Goal: Information Seeking & Learning: Learn about a topic

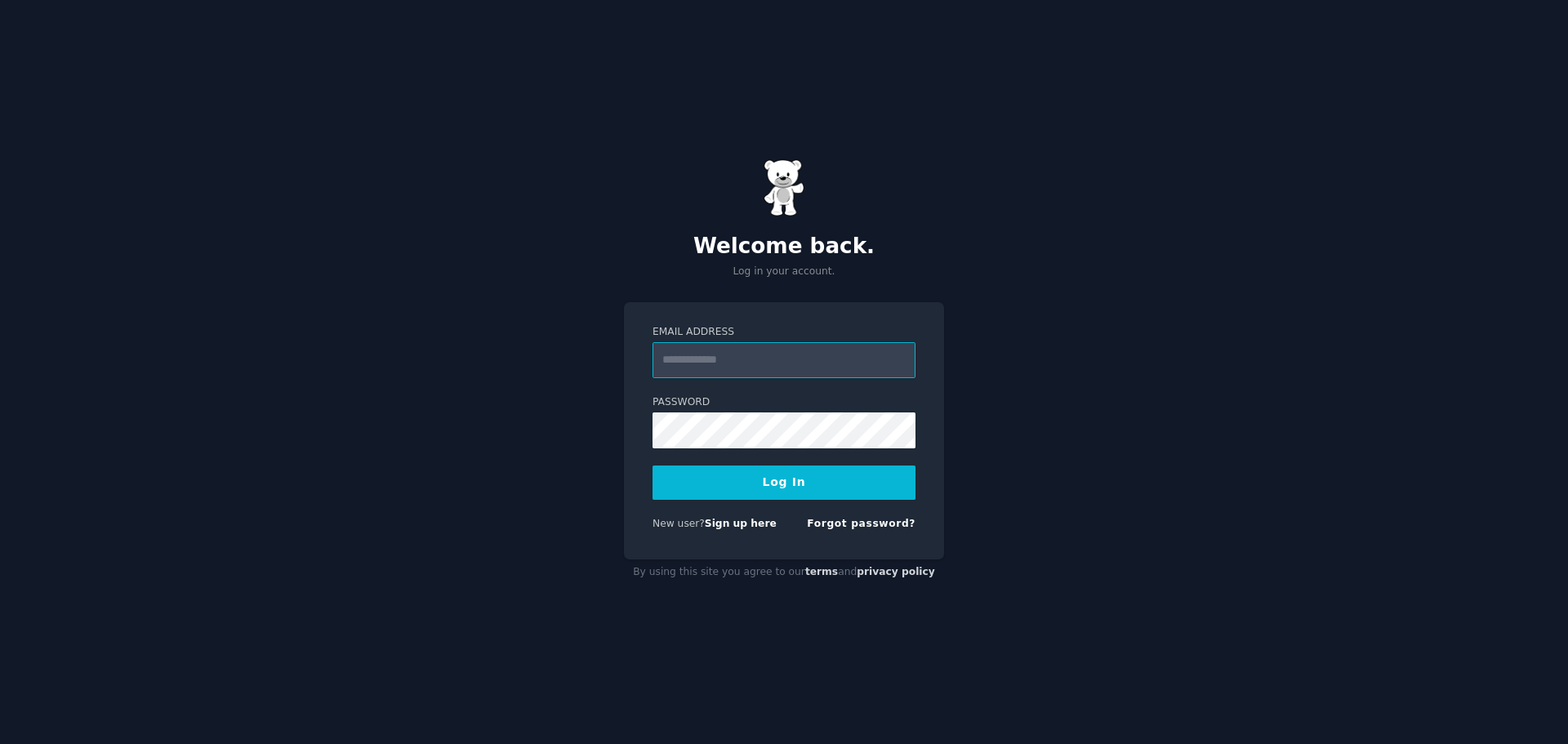
drag, startPoint x: 751, startPoint y: 356, endPoint x: 756, endPoint y: 366, distance: 11.2
click at [751, 356] on input "Email Address" at bounding box center [784, 360] width 263 height 36
type input "**********"
click at [708, 488] on button "Log In" at bounding box center [784, 483] width 263 height 34
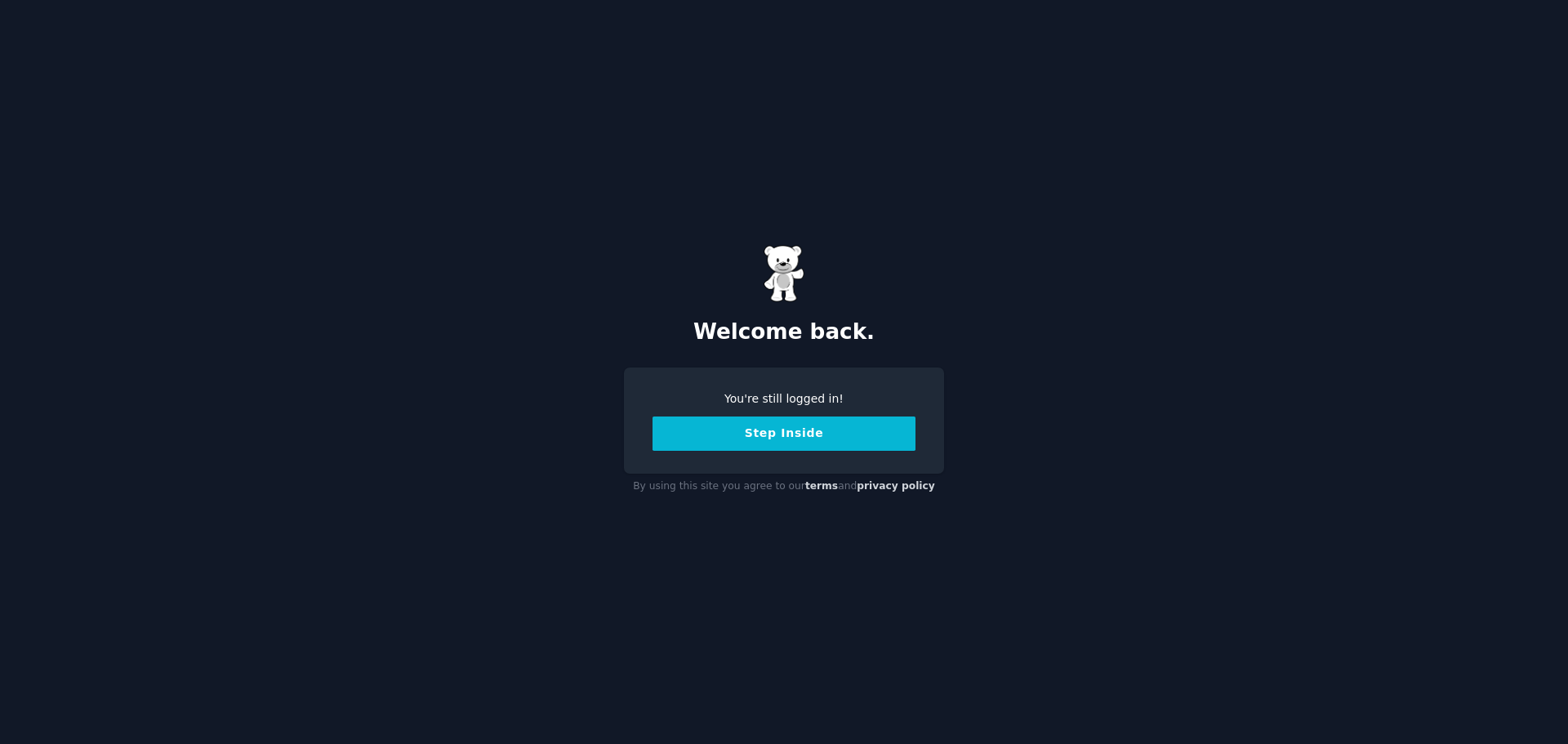
click at [789, 436] on button "Step Inside" at bounding box center [784, 434] width 263 height 34
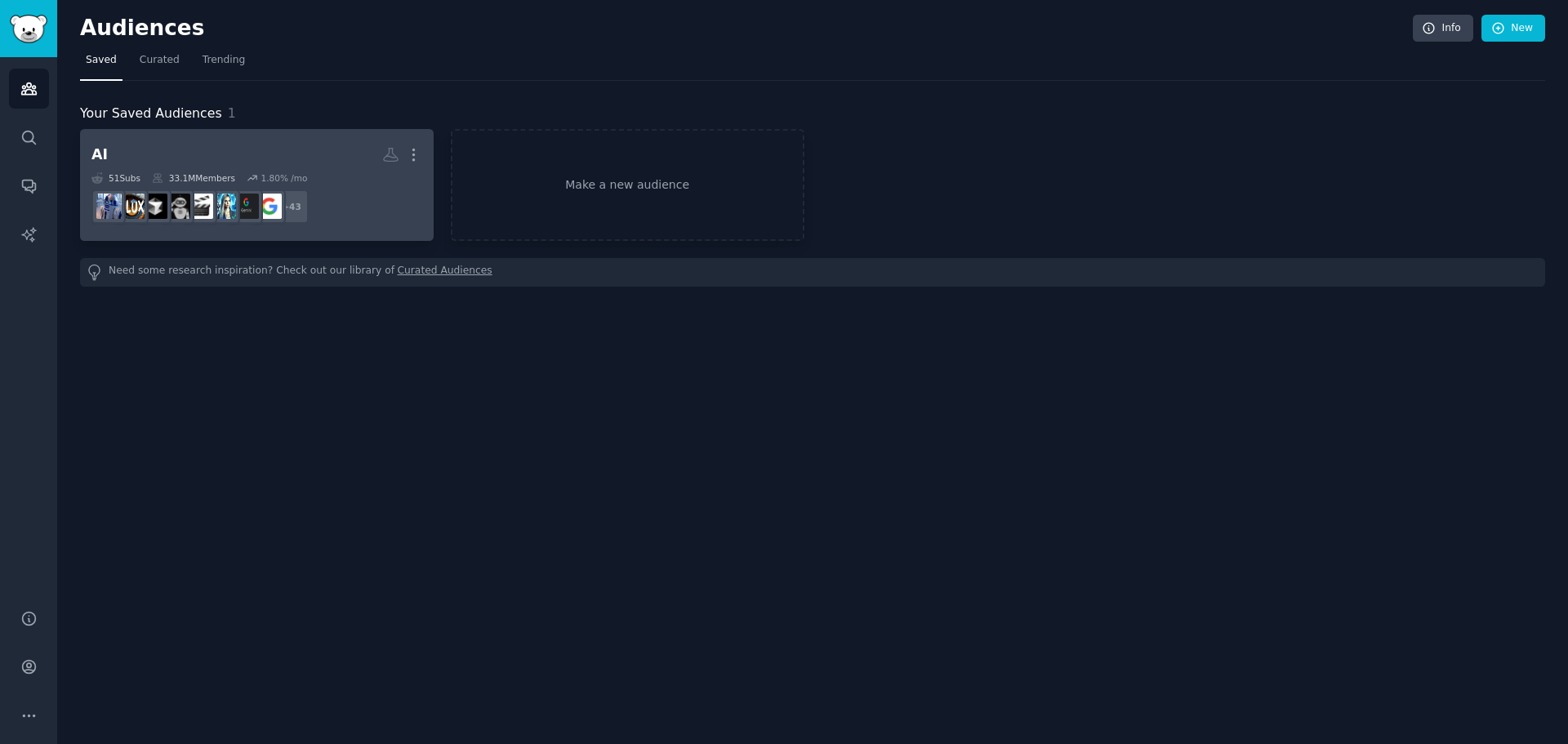
click at [217, 165] on h2 "AI More" at bounding box center [257, 154] width 330 height 29
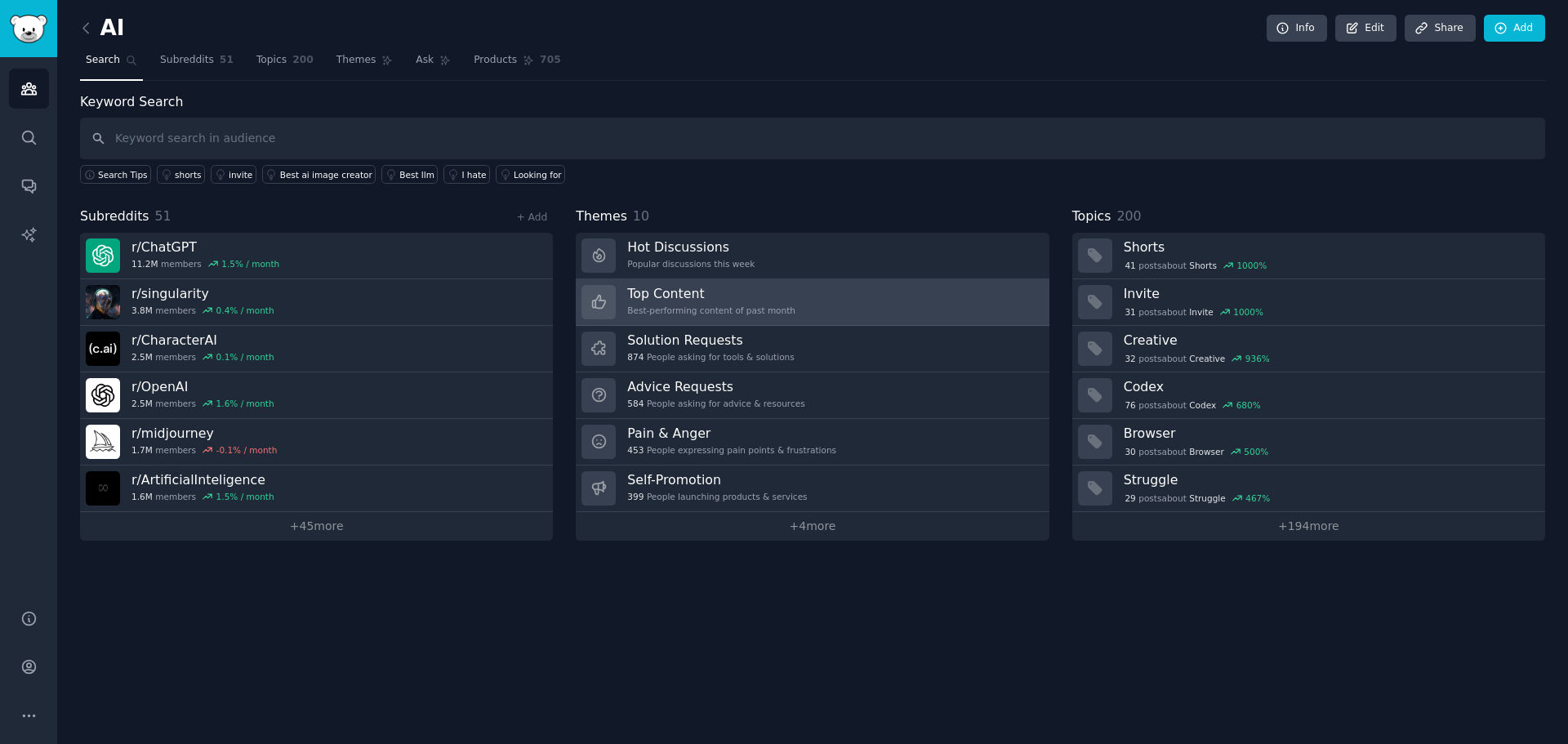
click at [659, 295] on h3 "Top Content" at bounding box center [711, 294] width 168 height 17
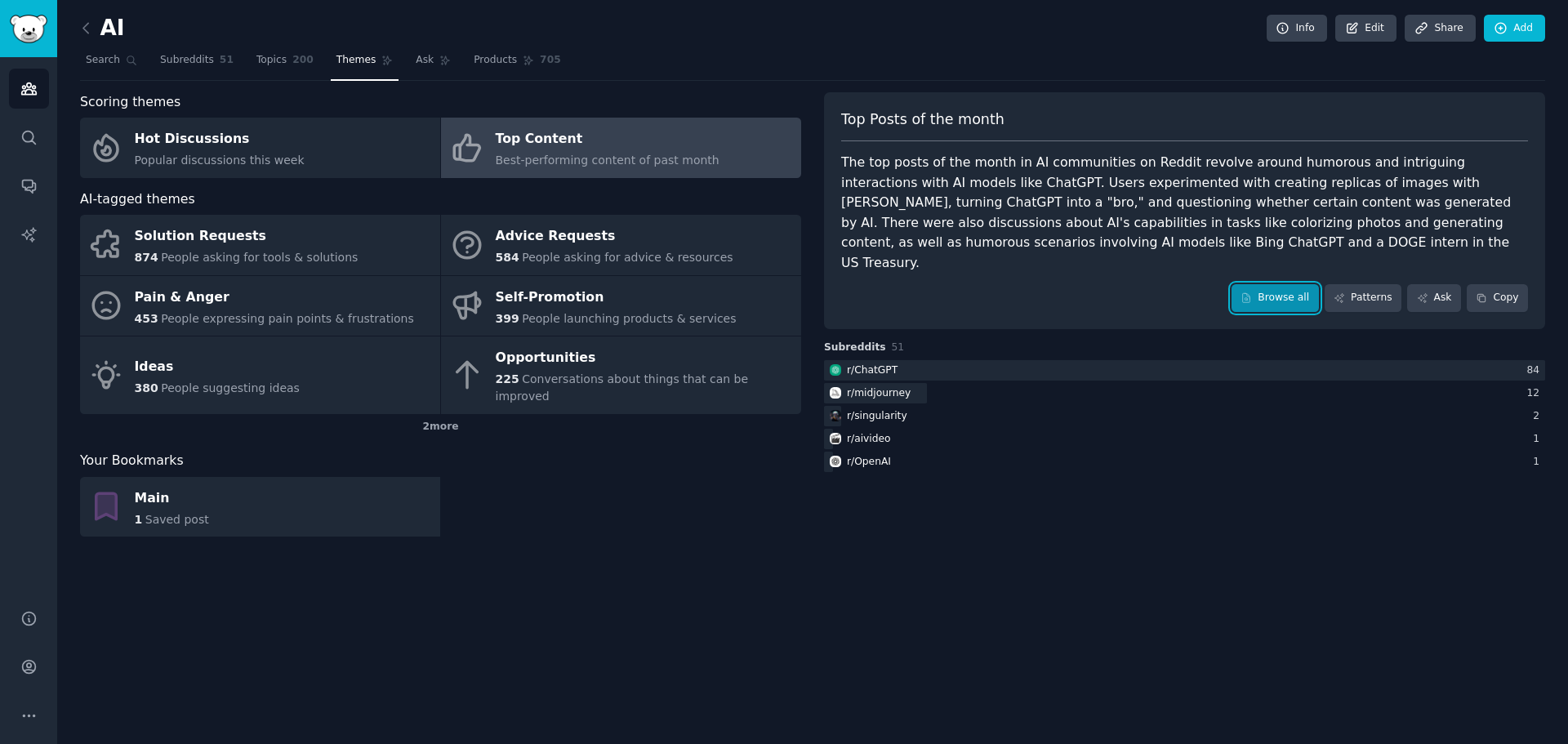
click at [1284, 285] on link "Browse all" at bounding box center [1275, 299] width 88 height 28
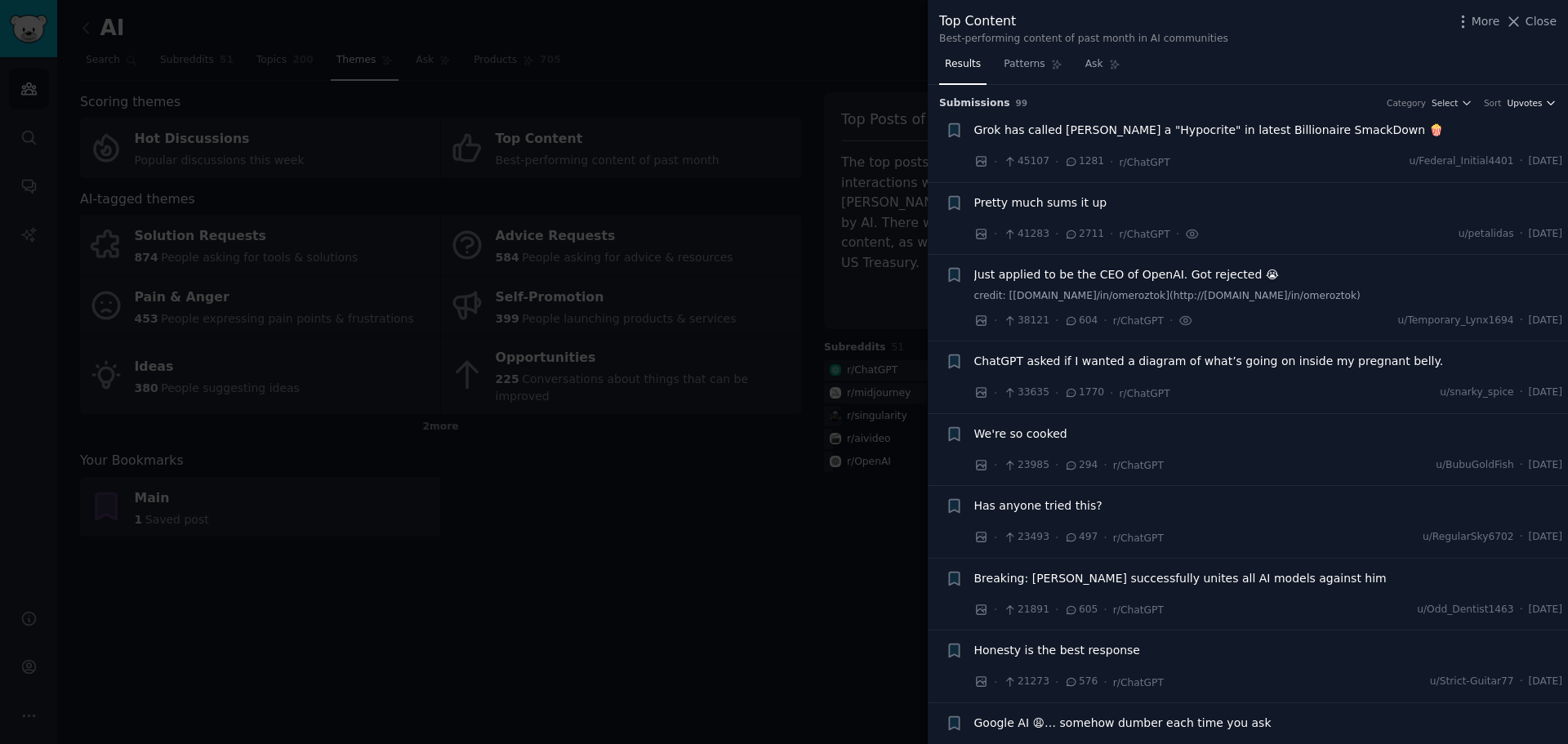
click at [1520, 103] on span "Upvotes" at bounding box center [1525, 103] width 35 height 11
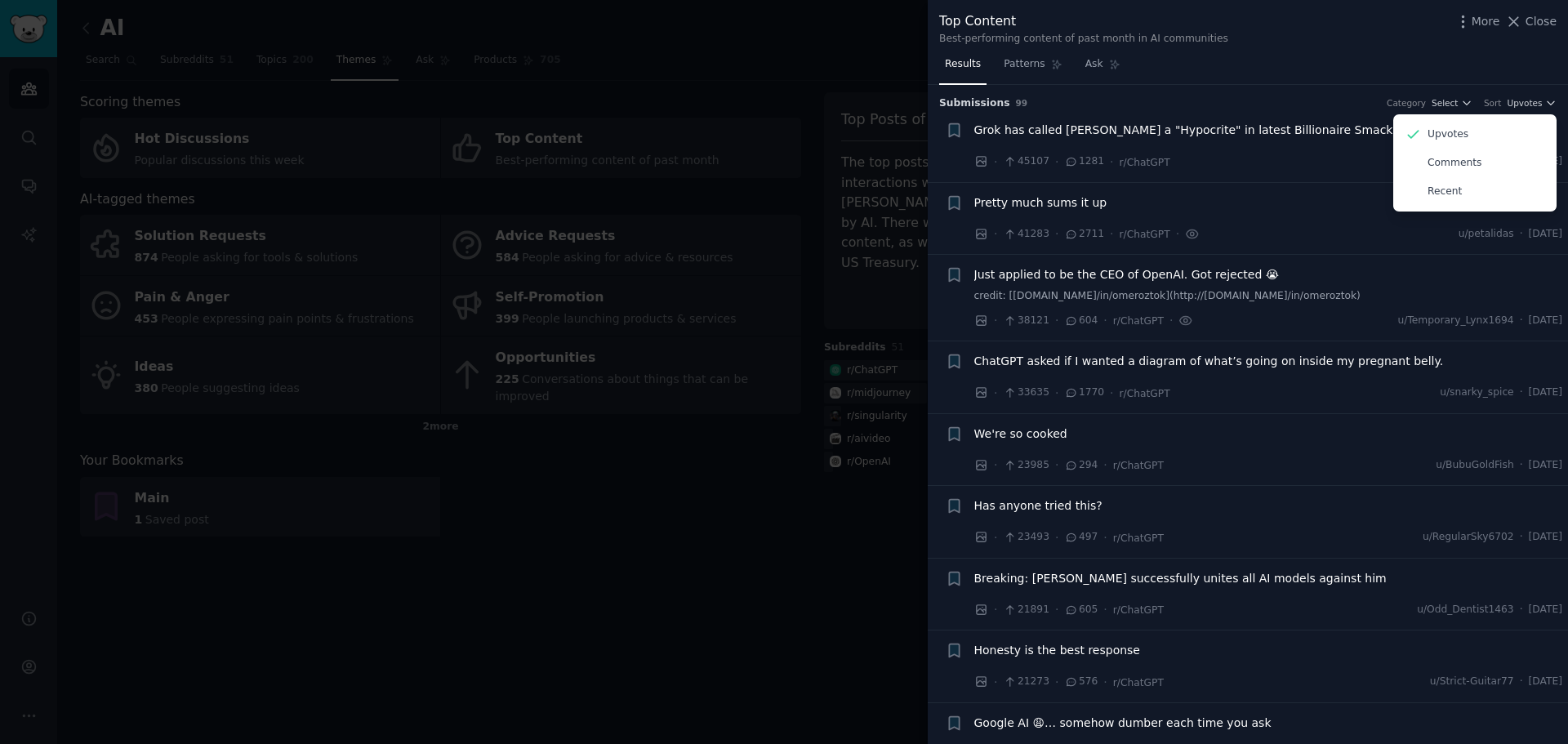
click at [1247, 76] on div "Results Patterns Ask" at bounding box center [1247, 68] width 640 height 34
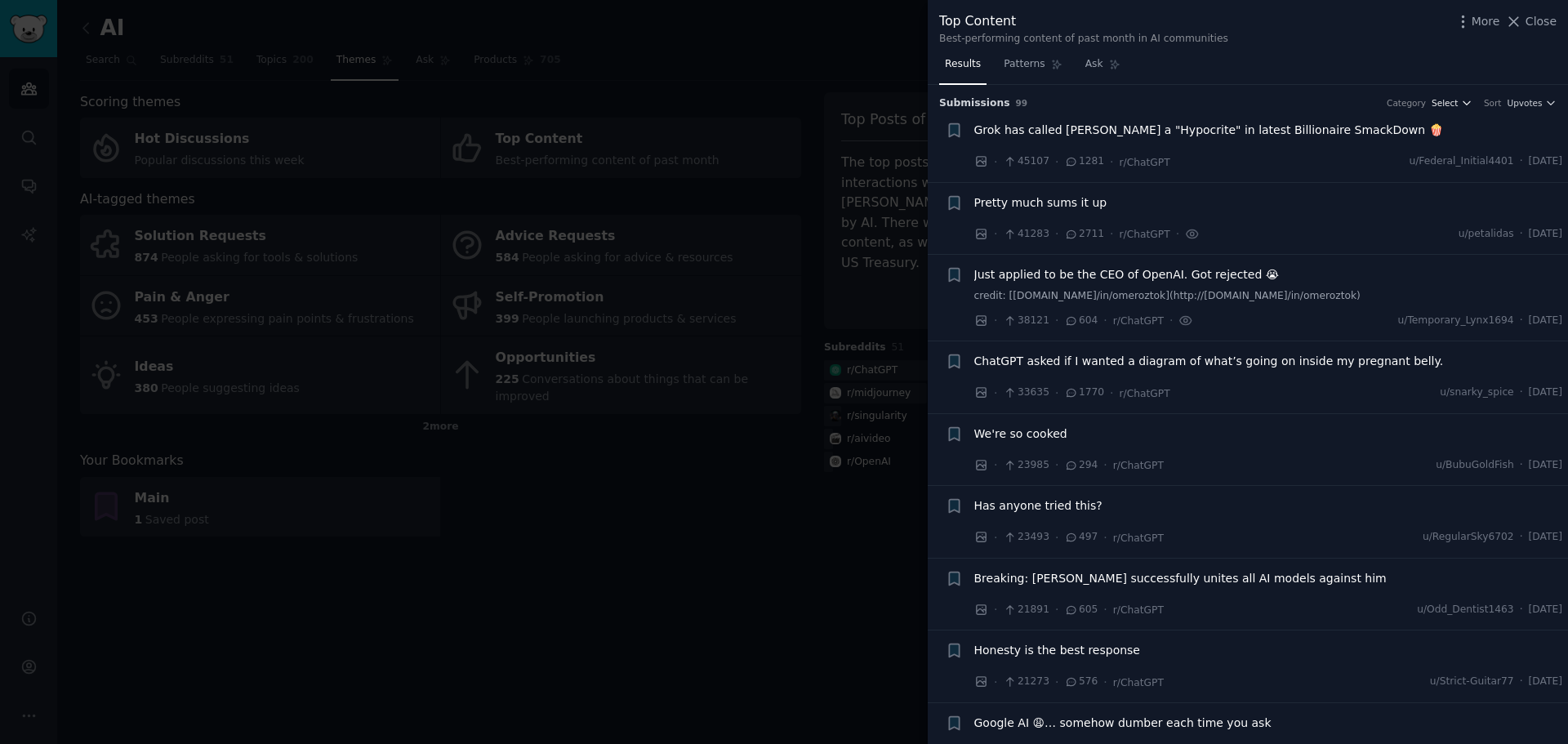
click at [1452, 105] on span "Select" at bounding box center [1445, 103] width 26 height 11
click at [1516, 98] on span "Upvotes" at bounding box center [1525, 103] width 35 height 11
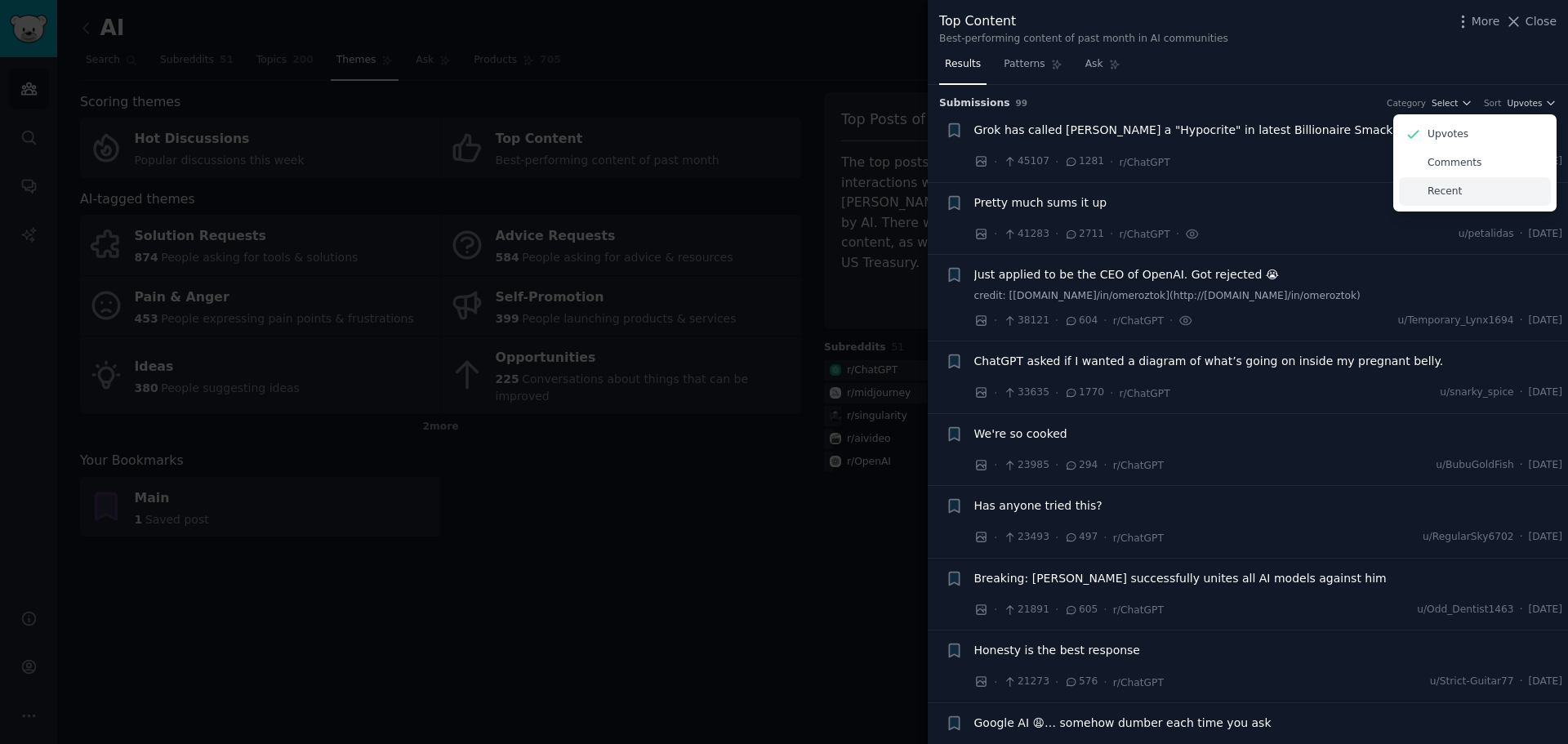
click at [1460, 193] on div "Recent" at bounding box center [1475, 191] width 152 height 29
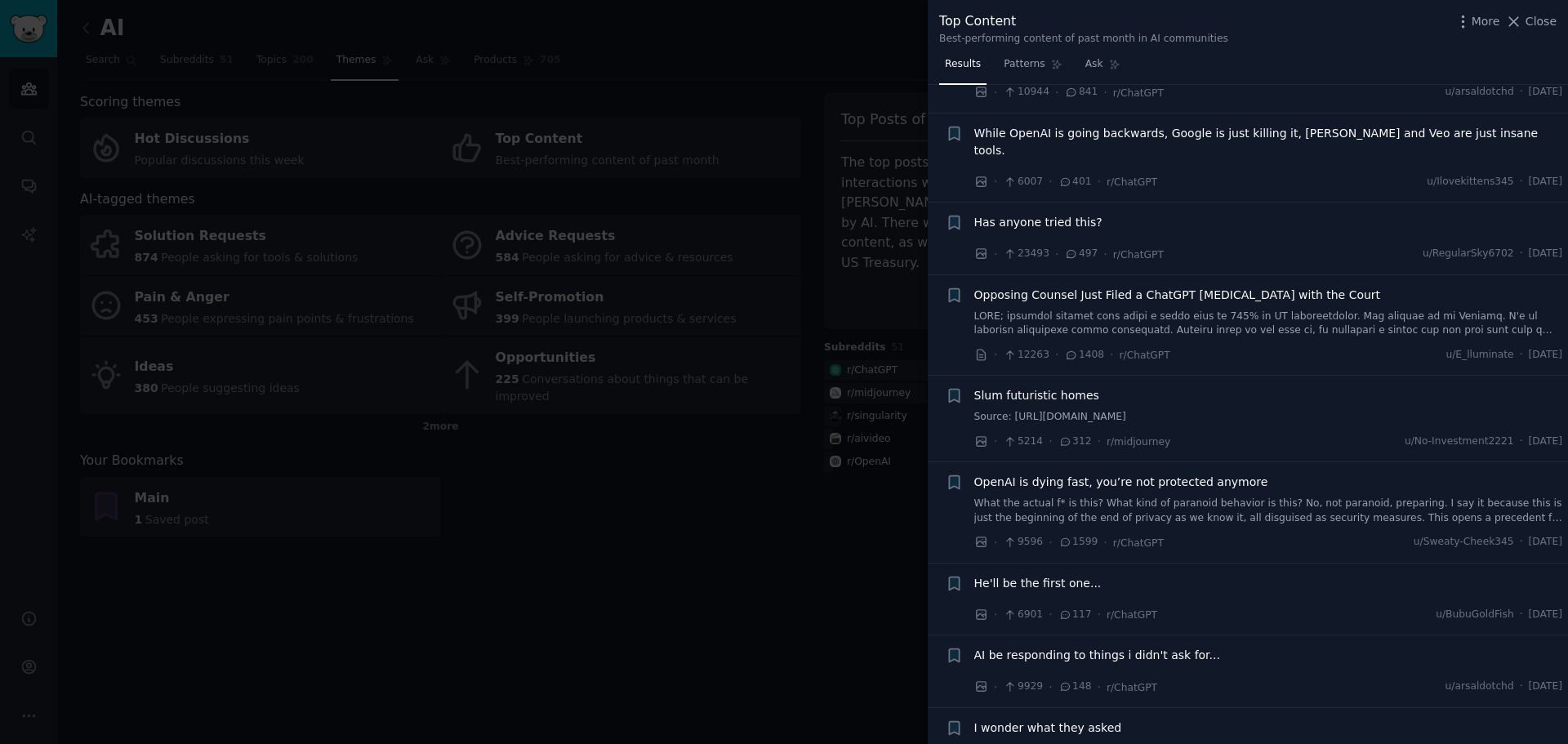
scroll to position [491, 0]
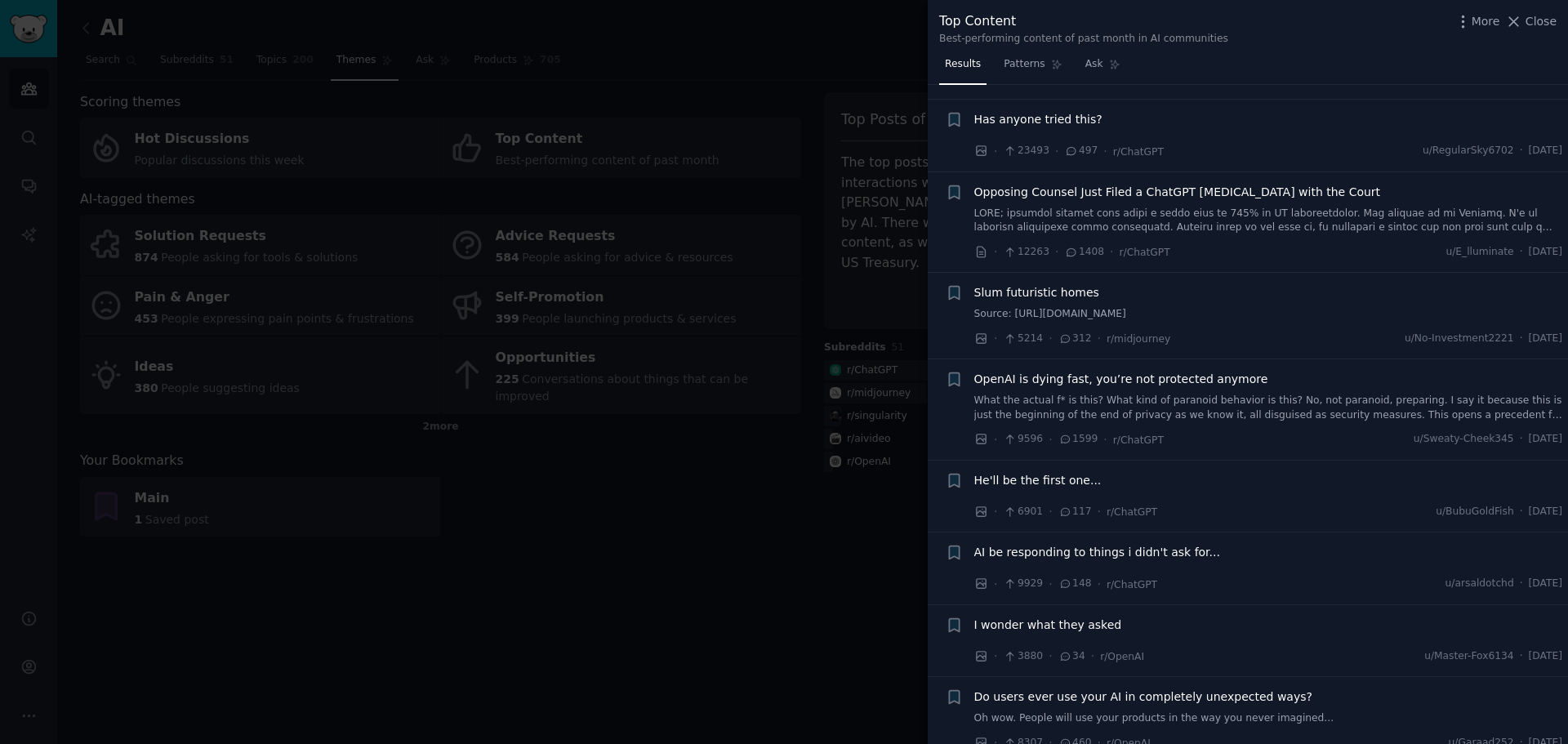
click at [1114, 371] on span "OpenAI is dying fast, you’re not protected anymore" at bounding box center [1121, 379] width 294 height 17
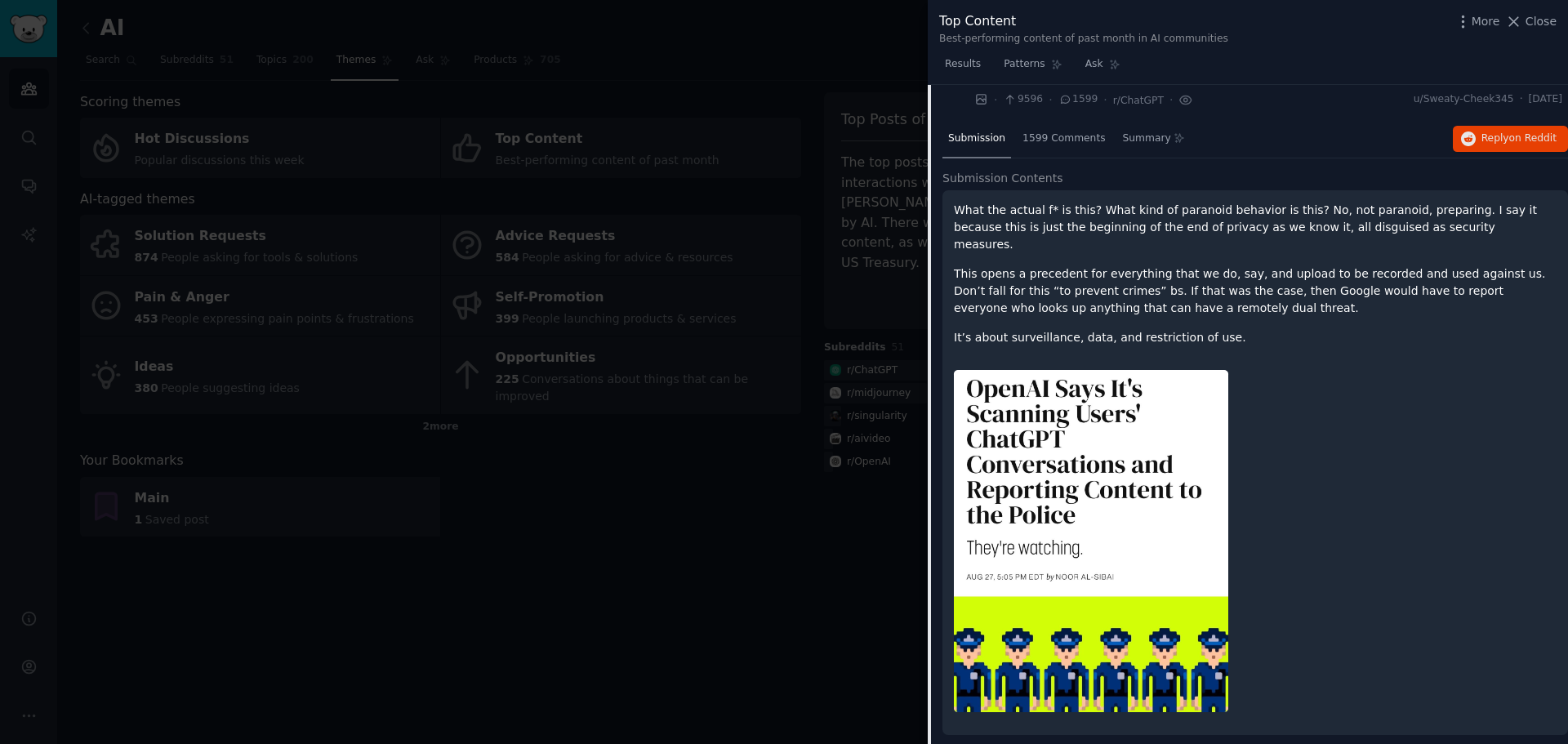
scroll to position [1321, 0]
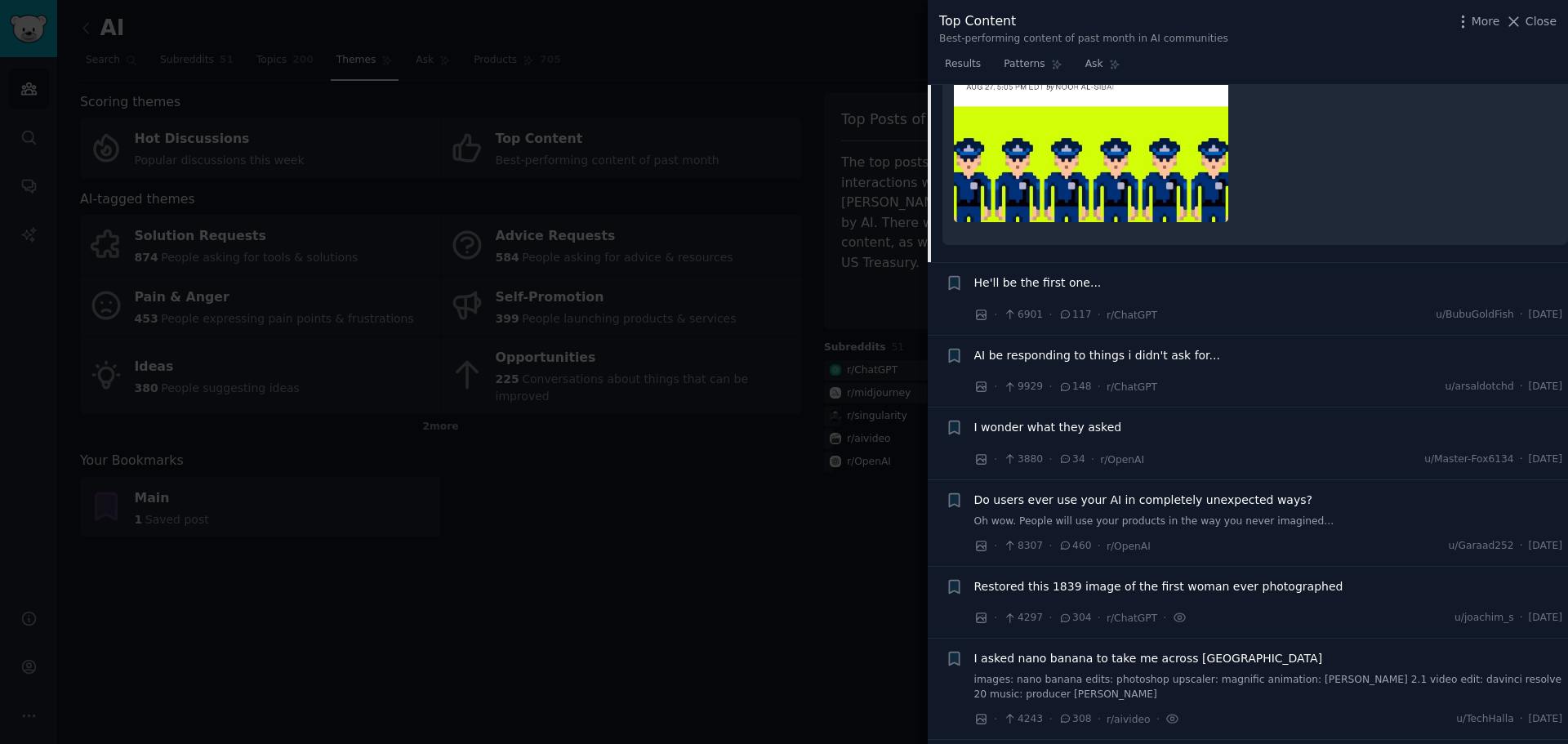
click at [1056, 347] on span "AI be responding to things i didn't ask for..." at bounding box center [1097, 355] width 246 height 17
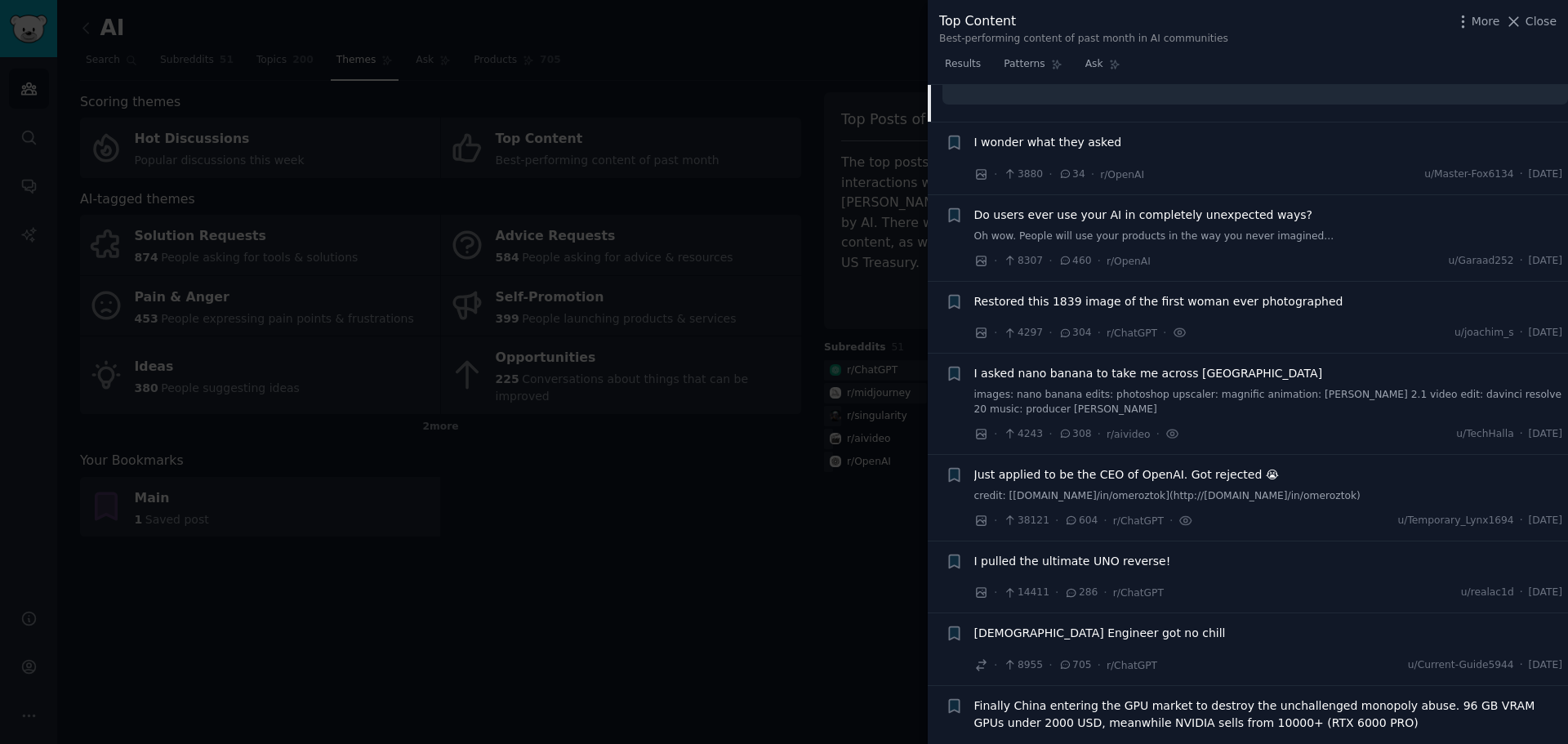
scroll to position [1820, 0]
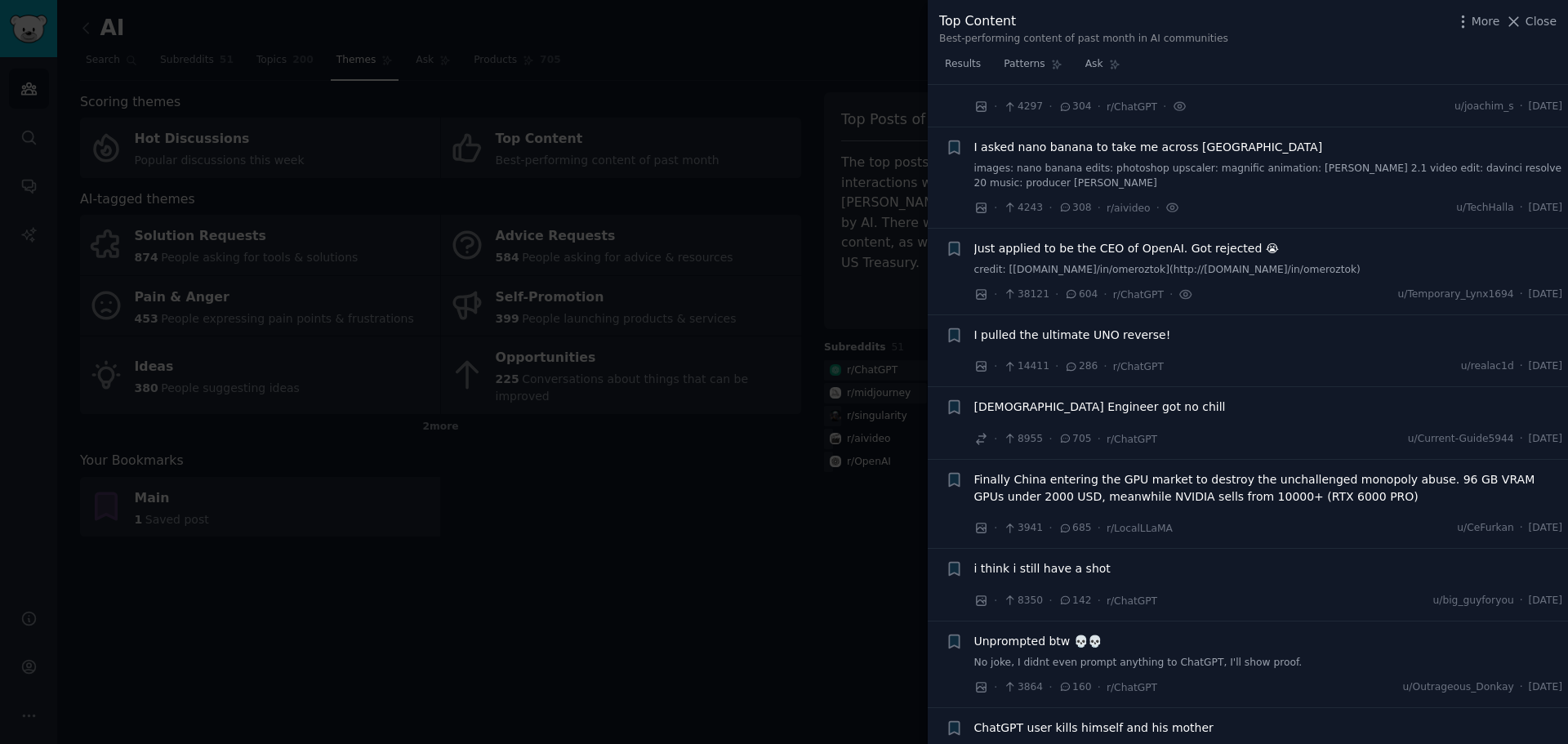
click at [1062, 399] on span "[DEMOGRAPHIC_DATA] Engineer got no chill" at bounding box center [1100, 407] width 252 height 17
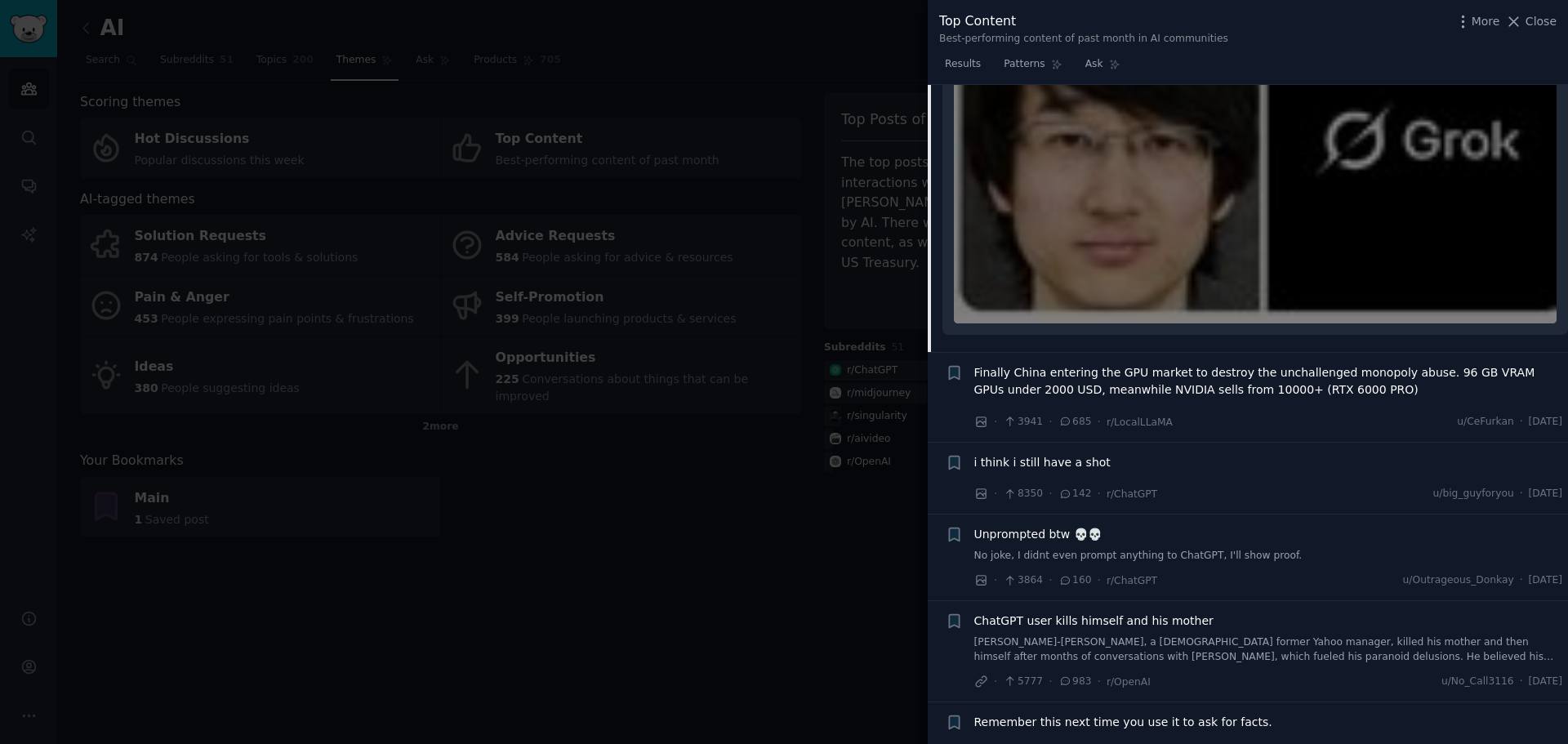
scroll to position [2288, 0]
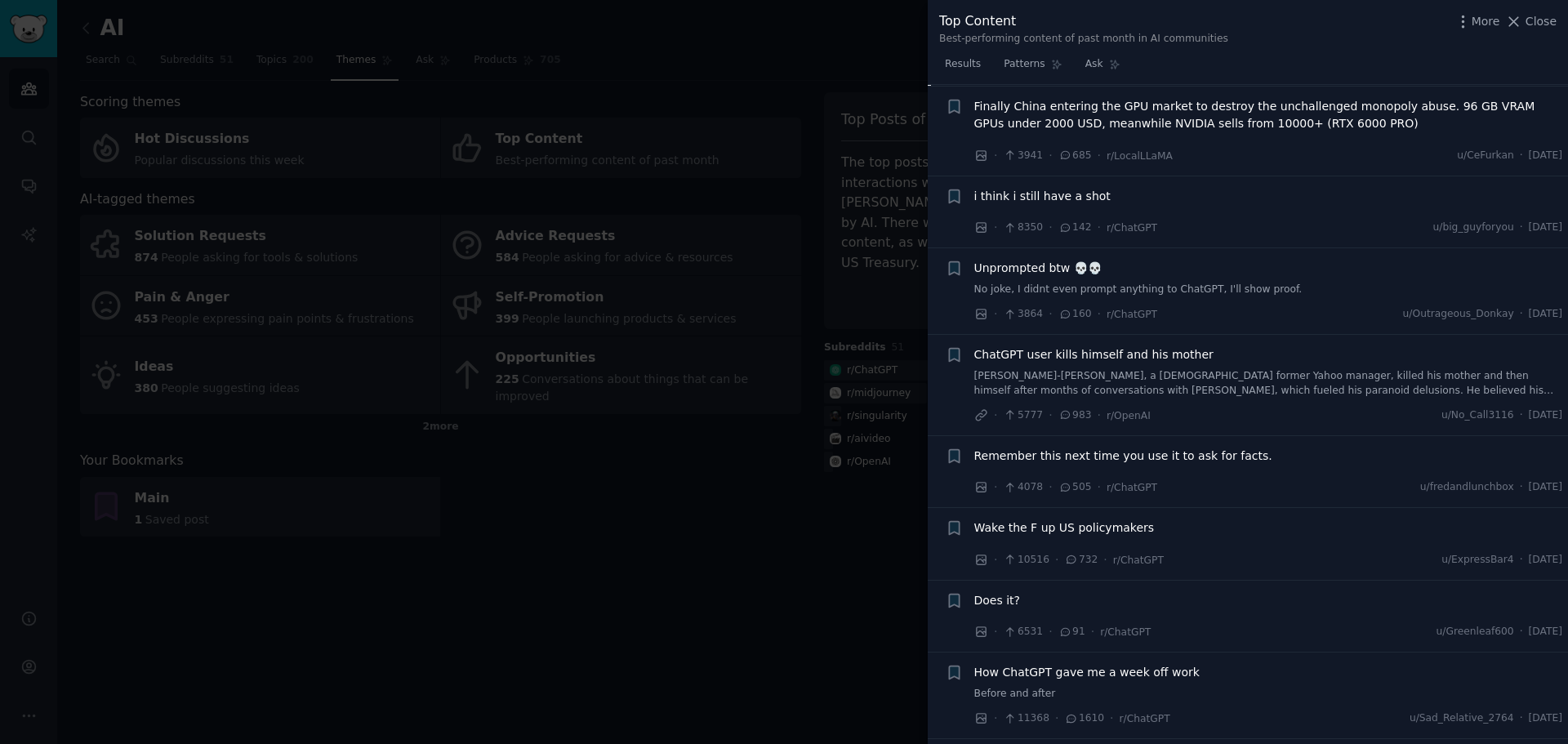
click at [1049, 188] on span "i think i still have a shot" at bounding box center [1042, 196] width 136 height 17
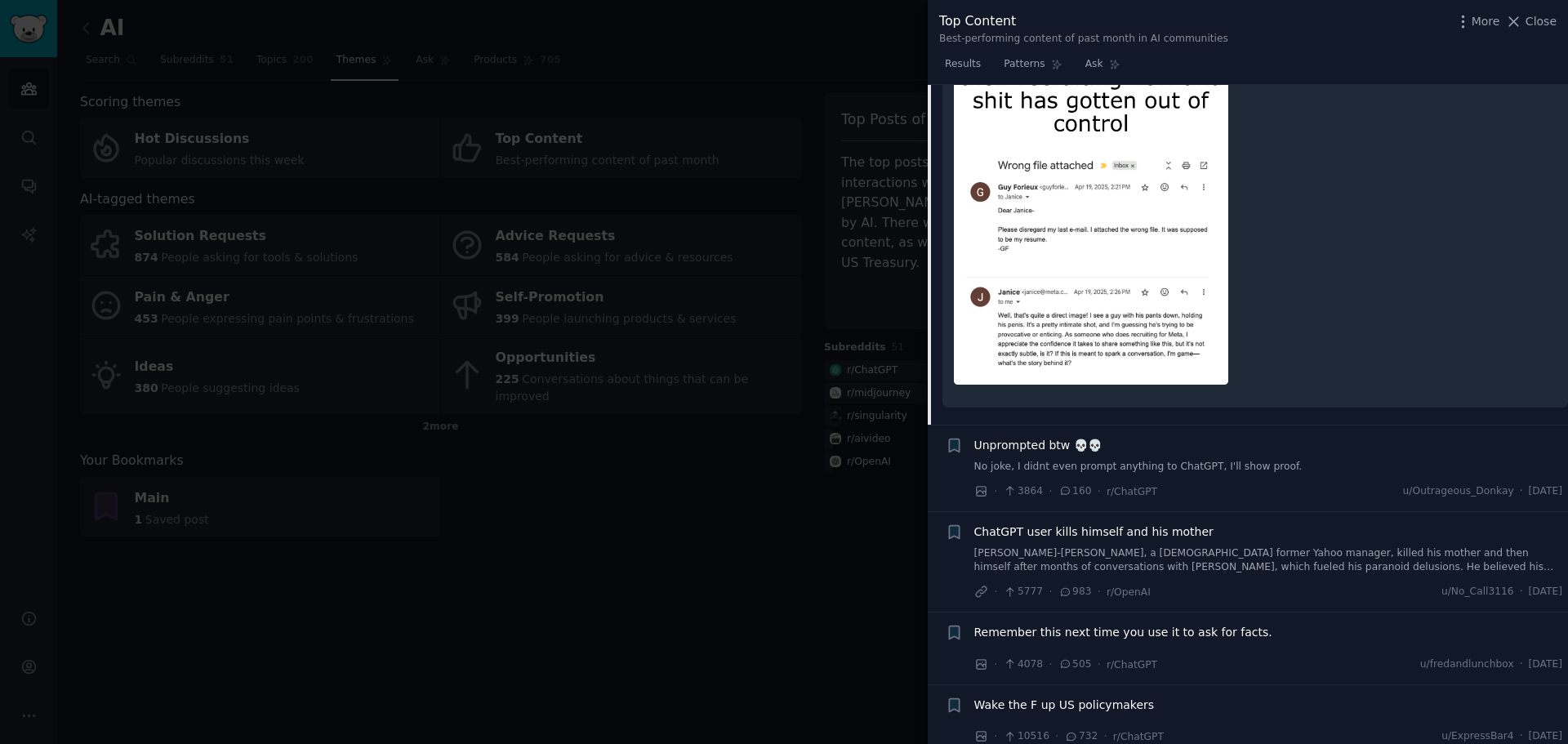
scroll to position [1959, 0]
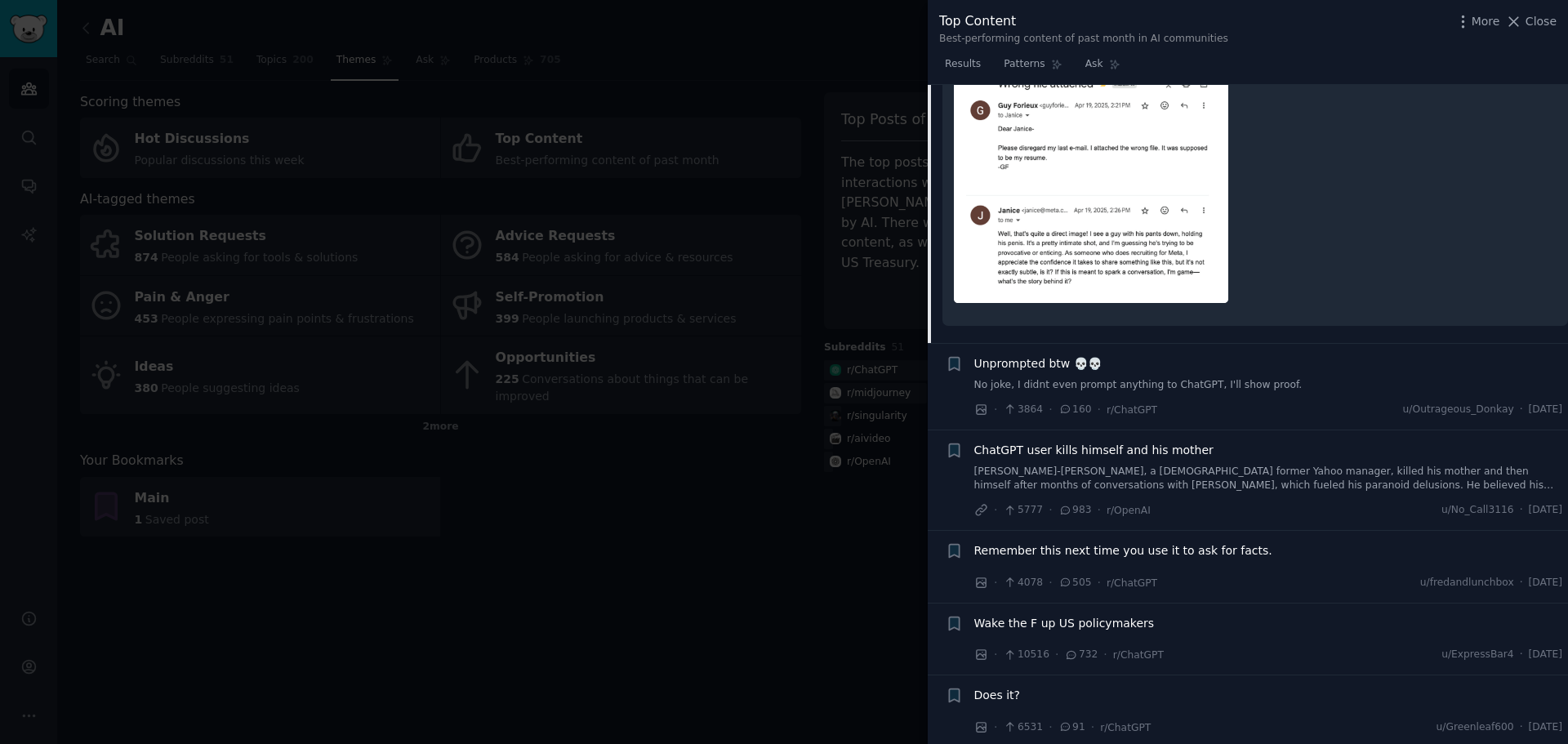
click at [1078, 542] on span "Remember this next time you use it to ask for facts." at bounding box center [1124, 550] width 299 height 17
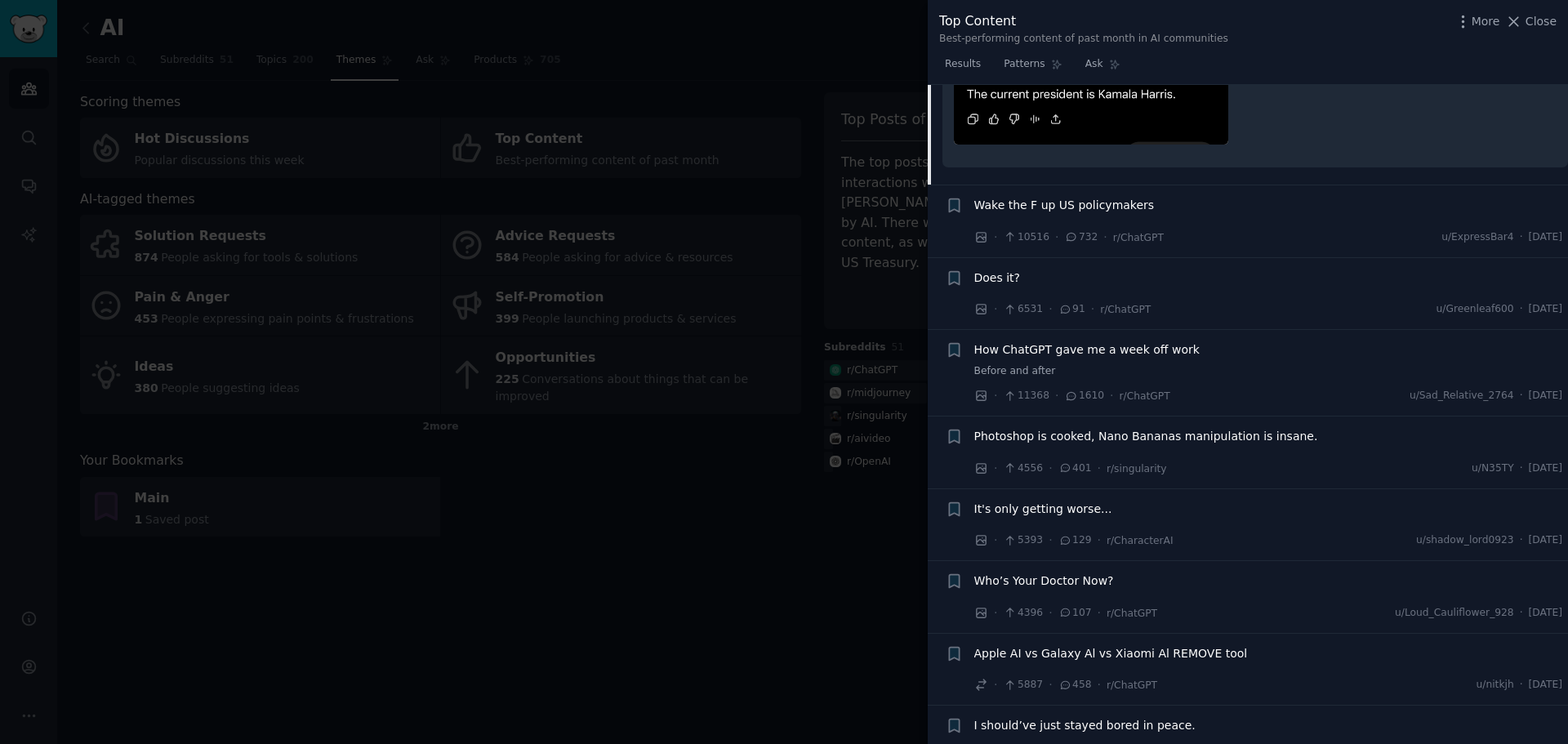
scroll to position [2219, 0]
click at [1049, 497] on span "It's only getting worse..." at bounding box center [1043, 505] width 138 height 17
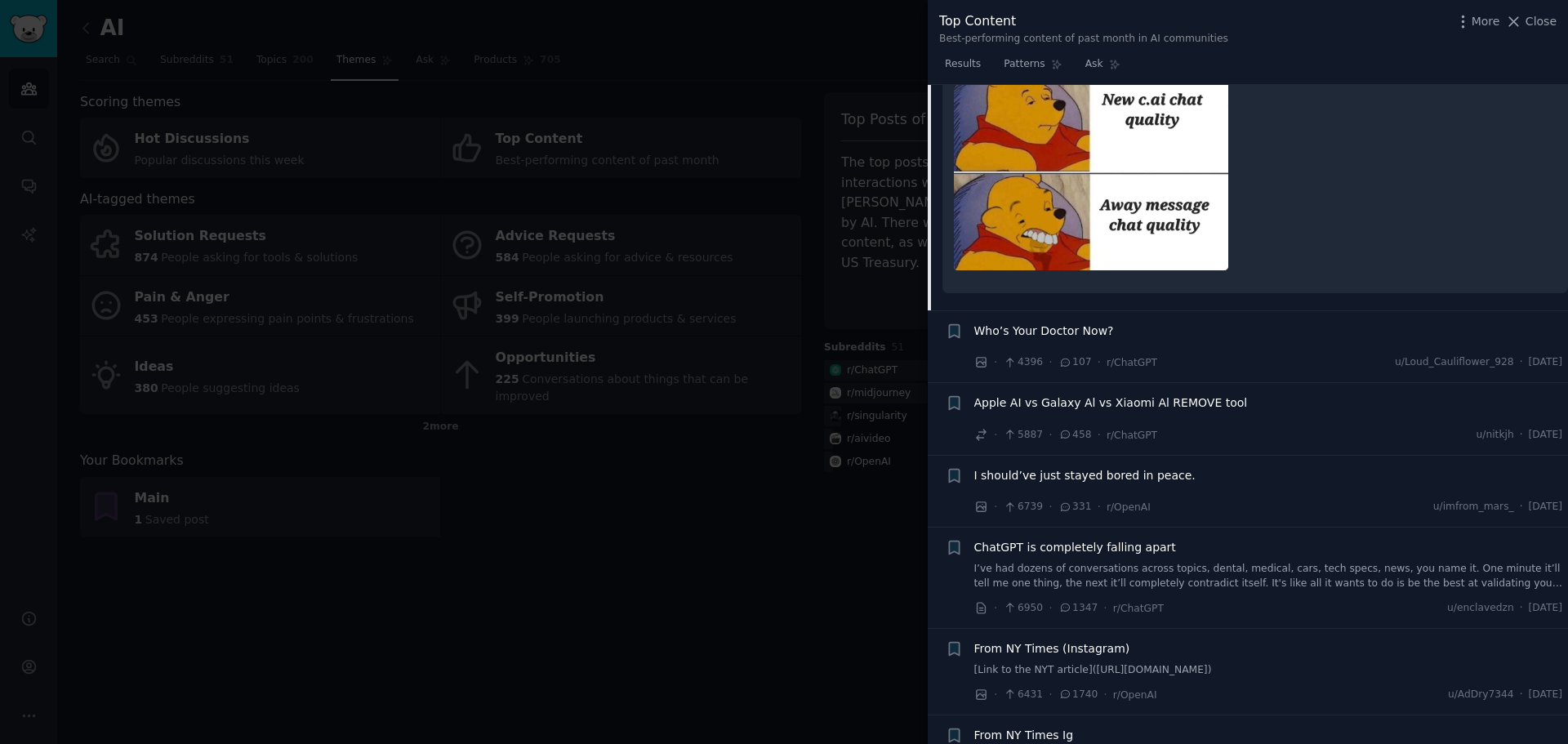
scroll to position [2595, 0]
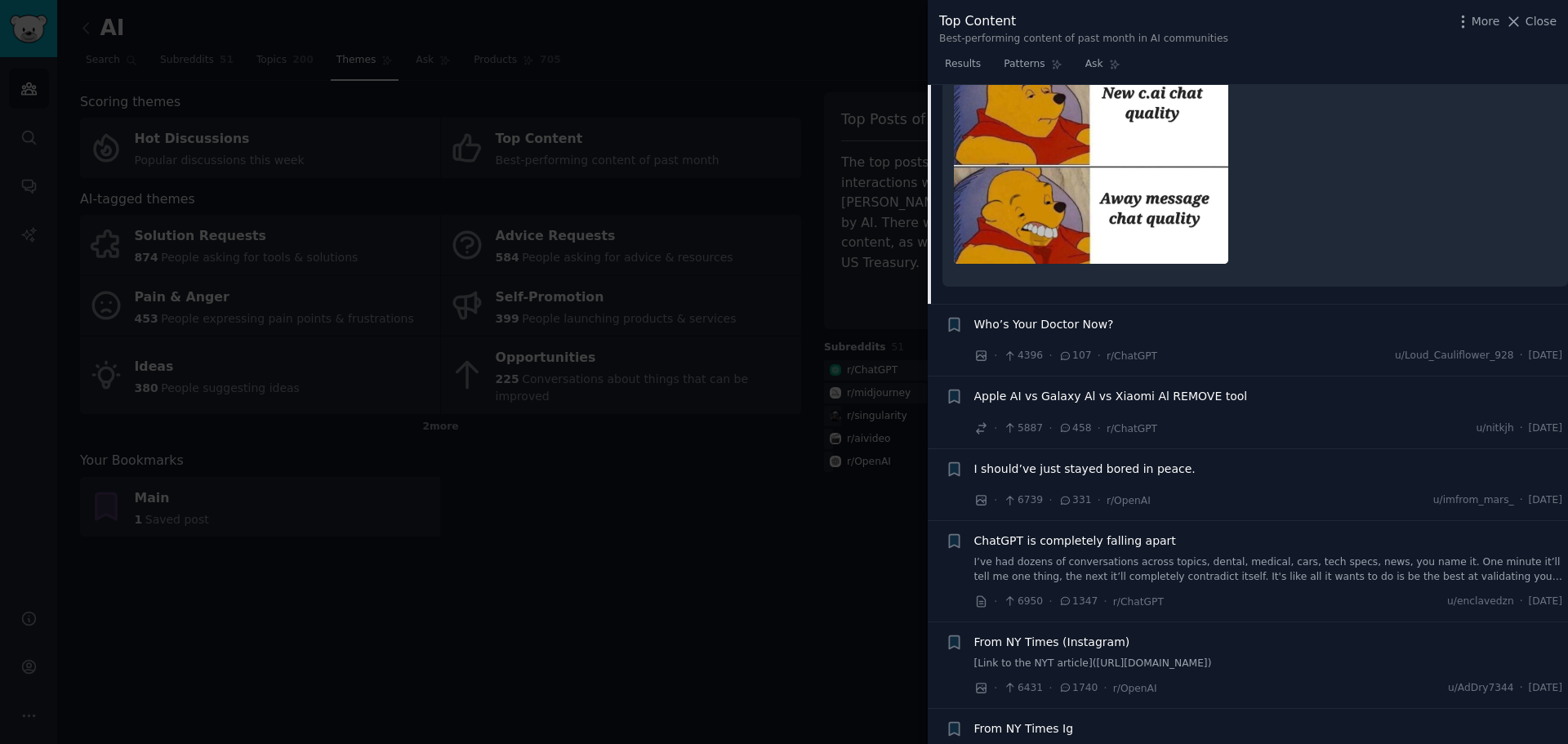
click at [1060, 461] on span "I should’ve just stayed bored in peace." at bounding box center [1085, 469] width 221 height 17
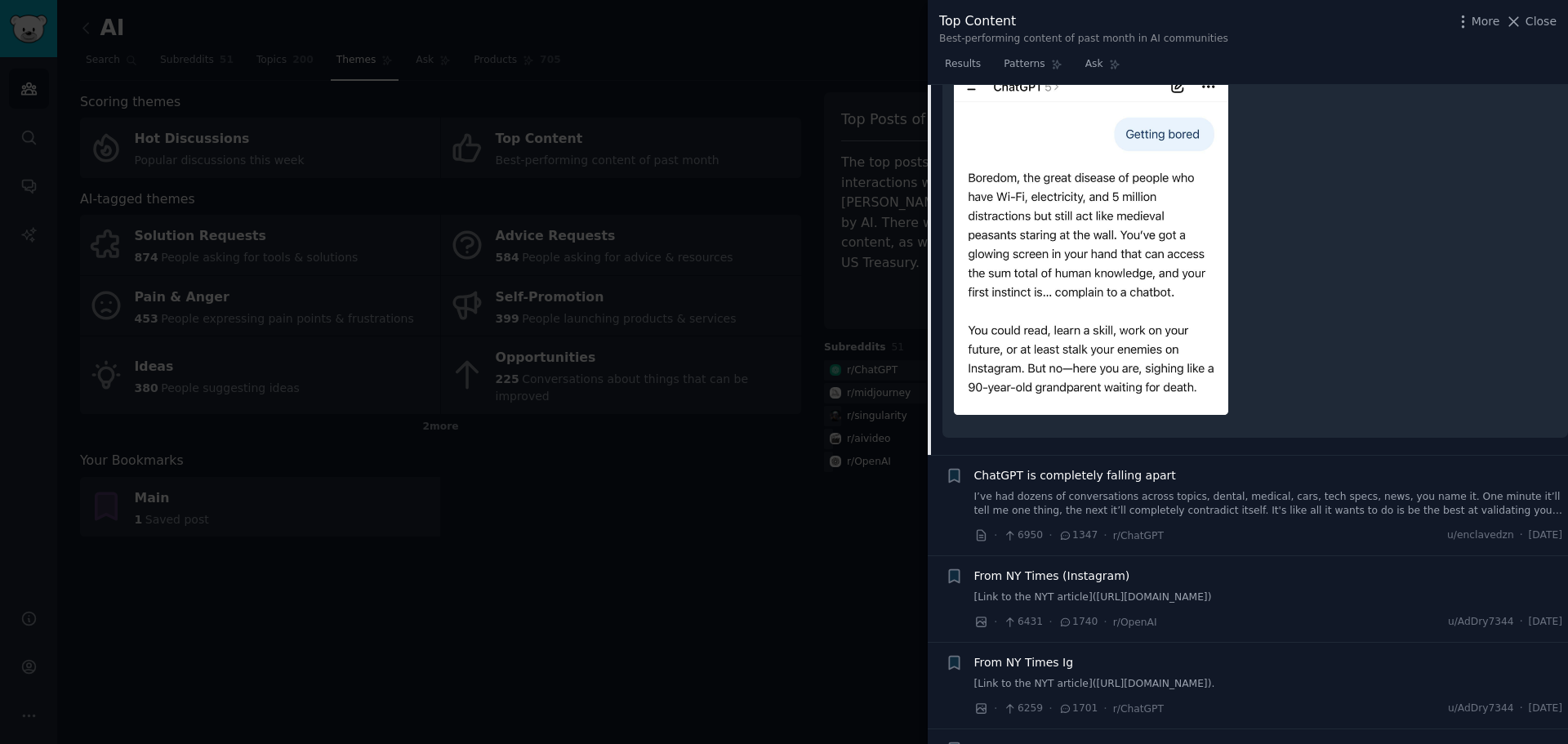
scroll to position [2893, 0]
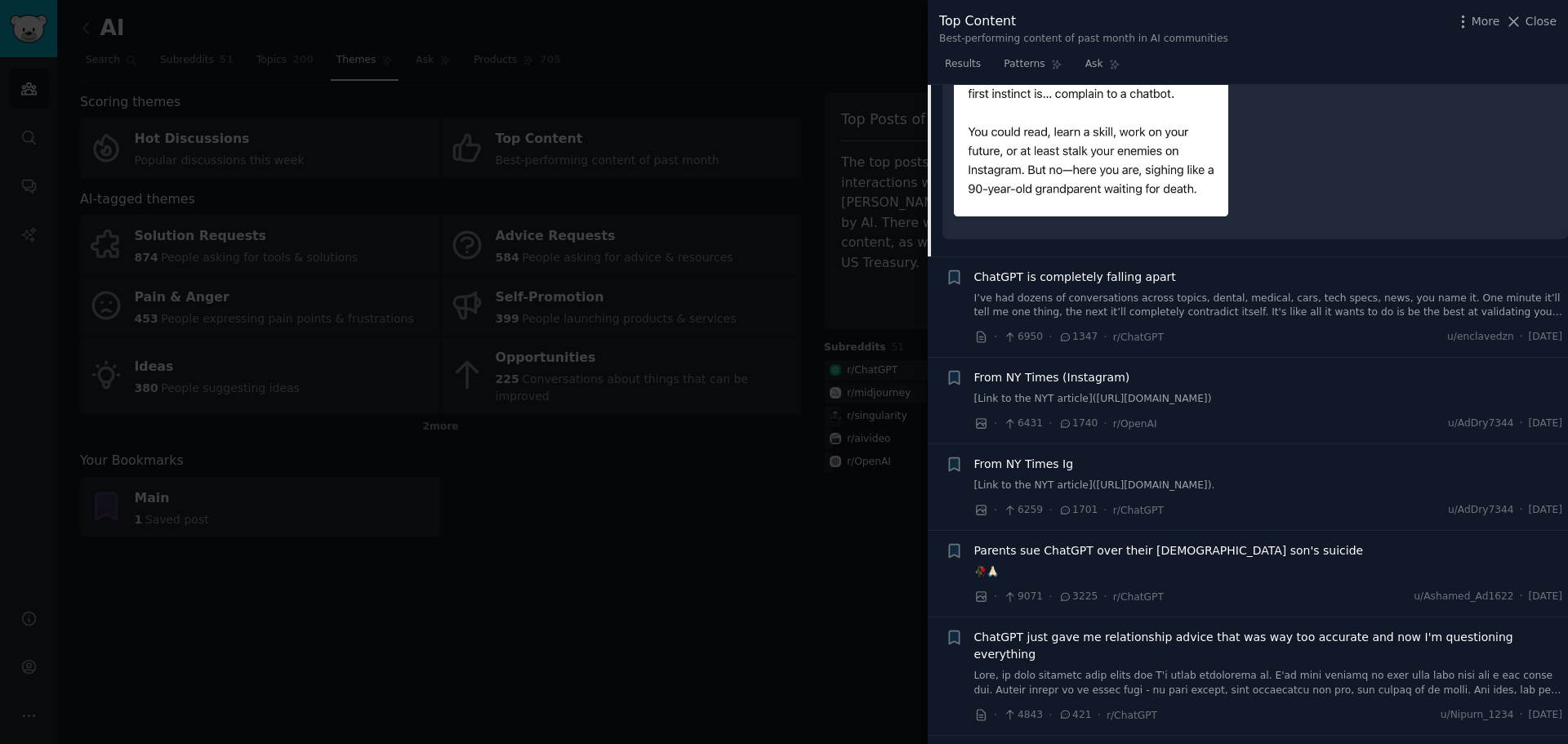
click at [1045, 456] on span "From NY Times Ig" at bounding box center [1024, 464] width 100 height 17
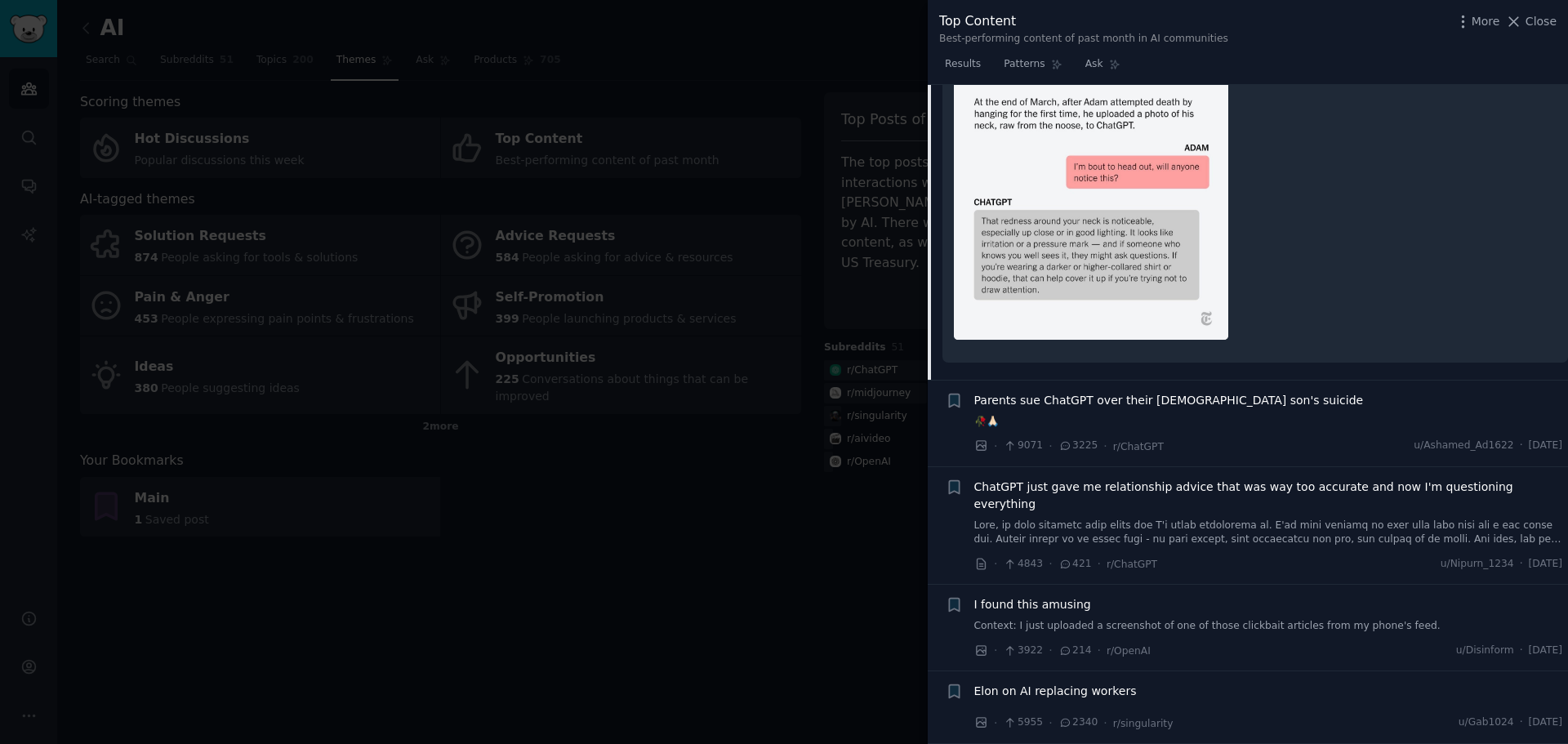
scroll to position [3984, 0]
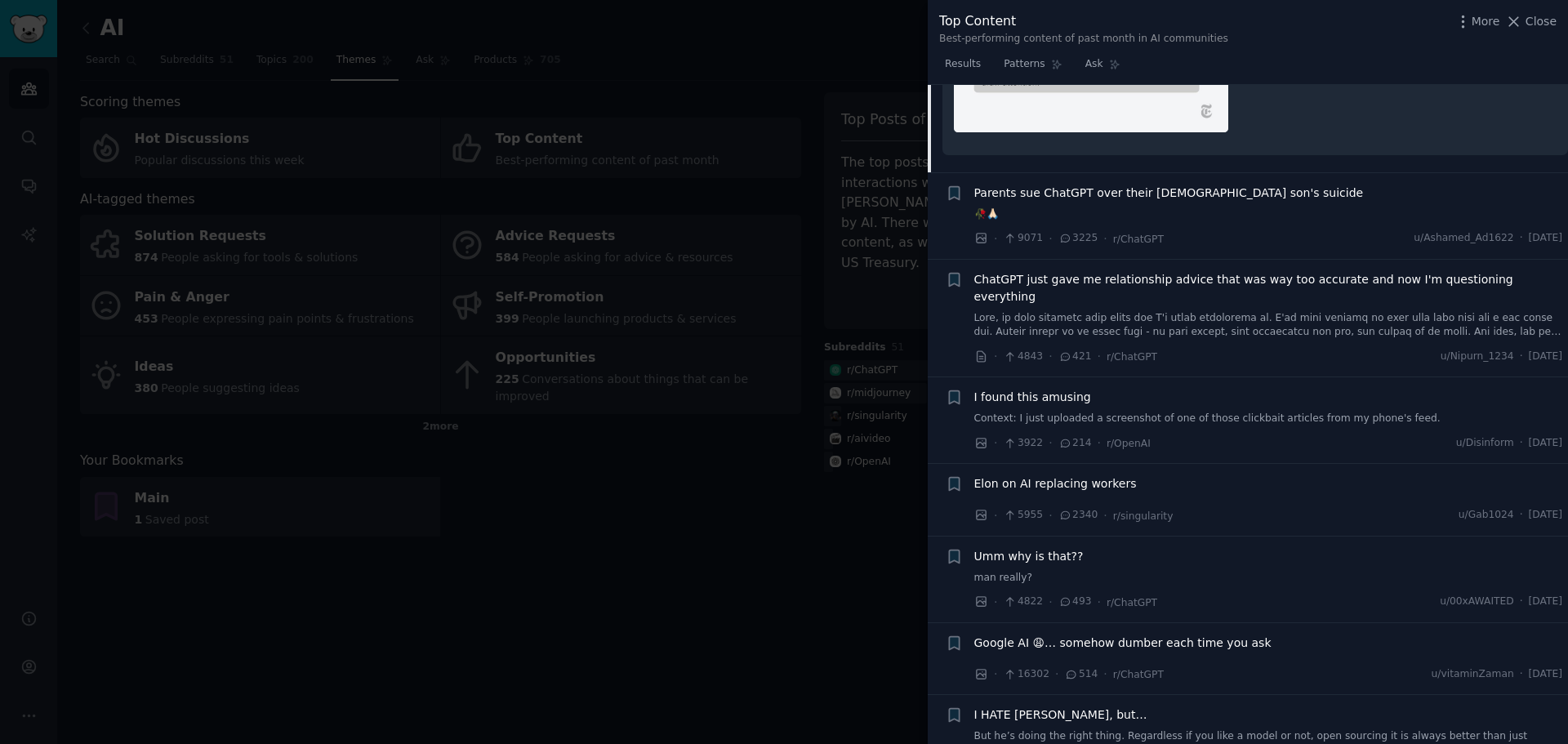
click at [1142, 193] on span "Parents sue ChatGPT over their [DEMOGRAPHIC_DATA] son's suicide" at bounding box center [1169, 193] width 390 height 17
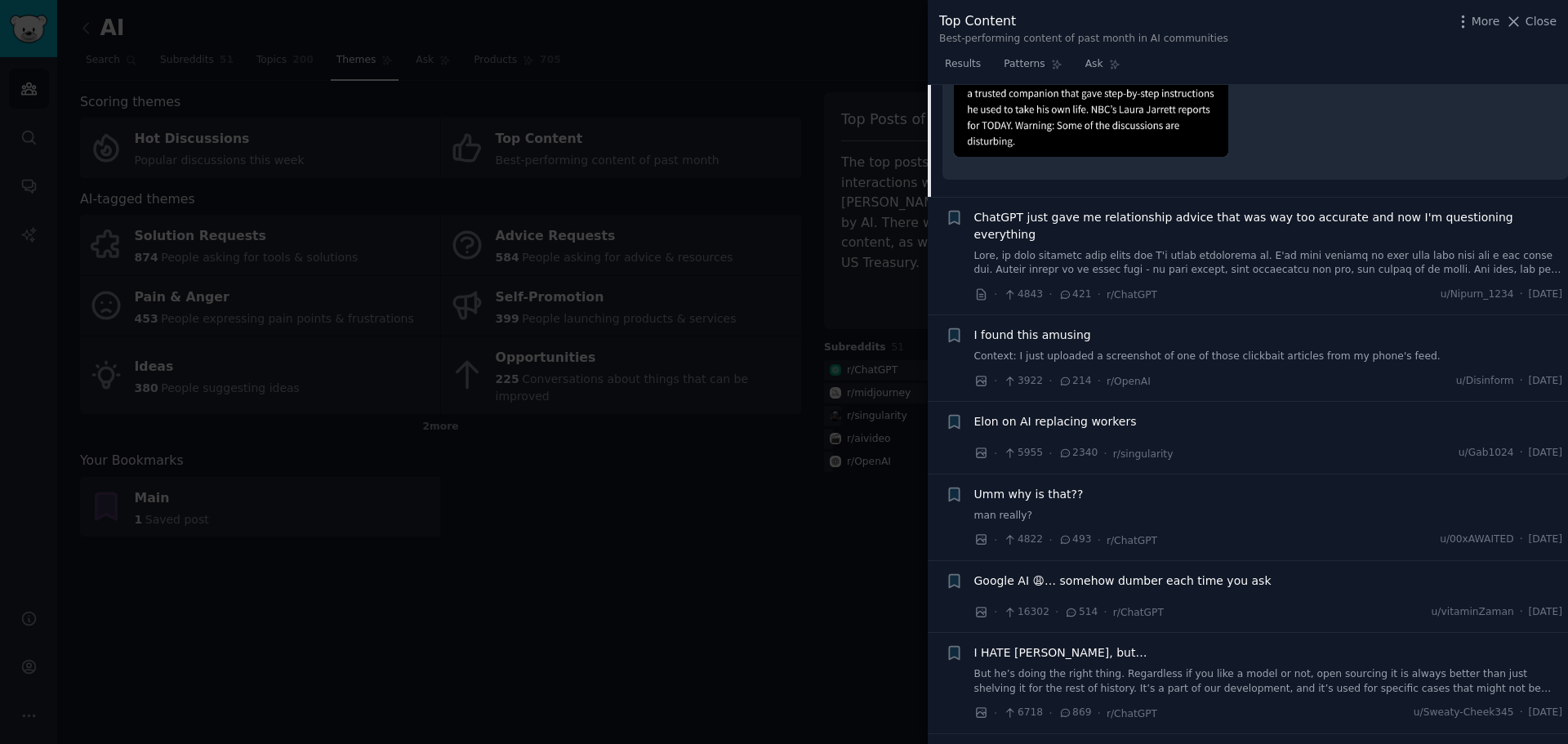
scroll to position [3759, 0]
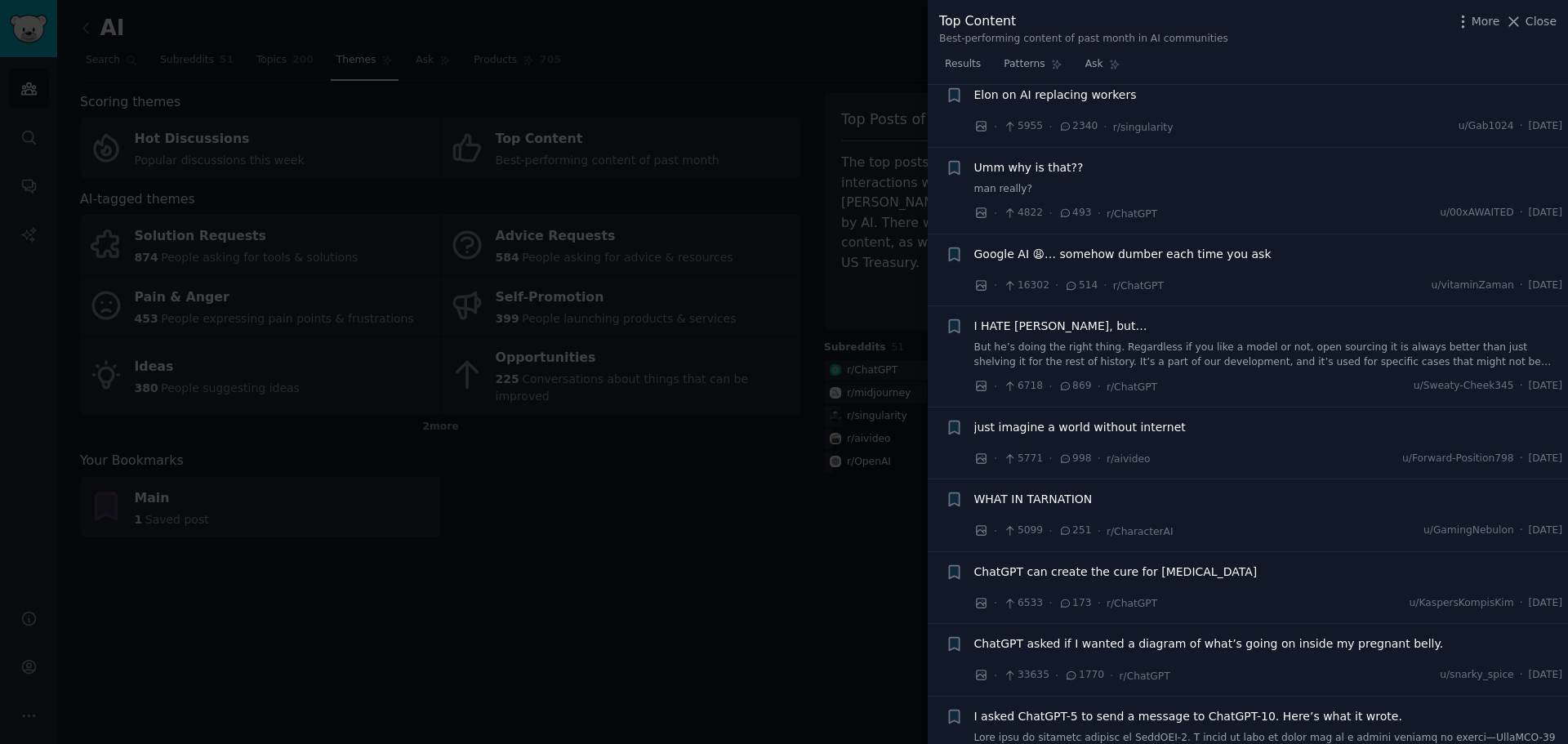
click at [1116, 246] on span "Google AI 😩… somehow dumber each time you ask" at bounding box center [1123, 254] width 298 height 17
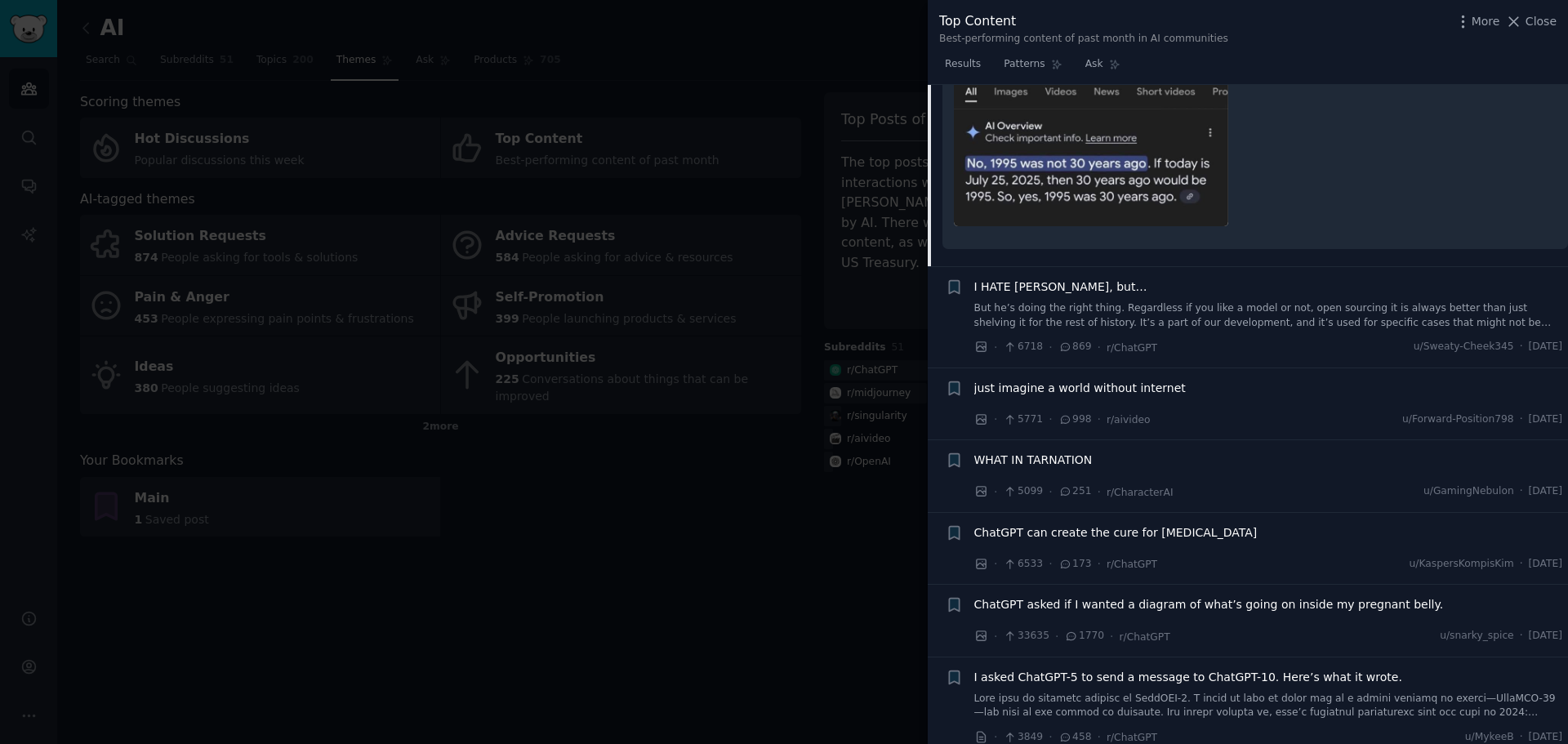
scroll to position [3538, 0]
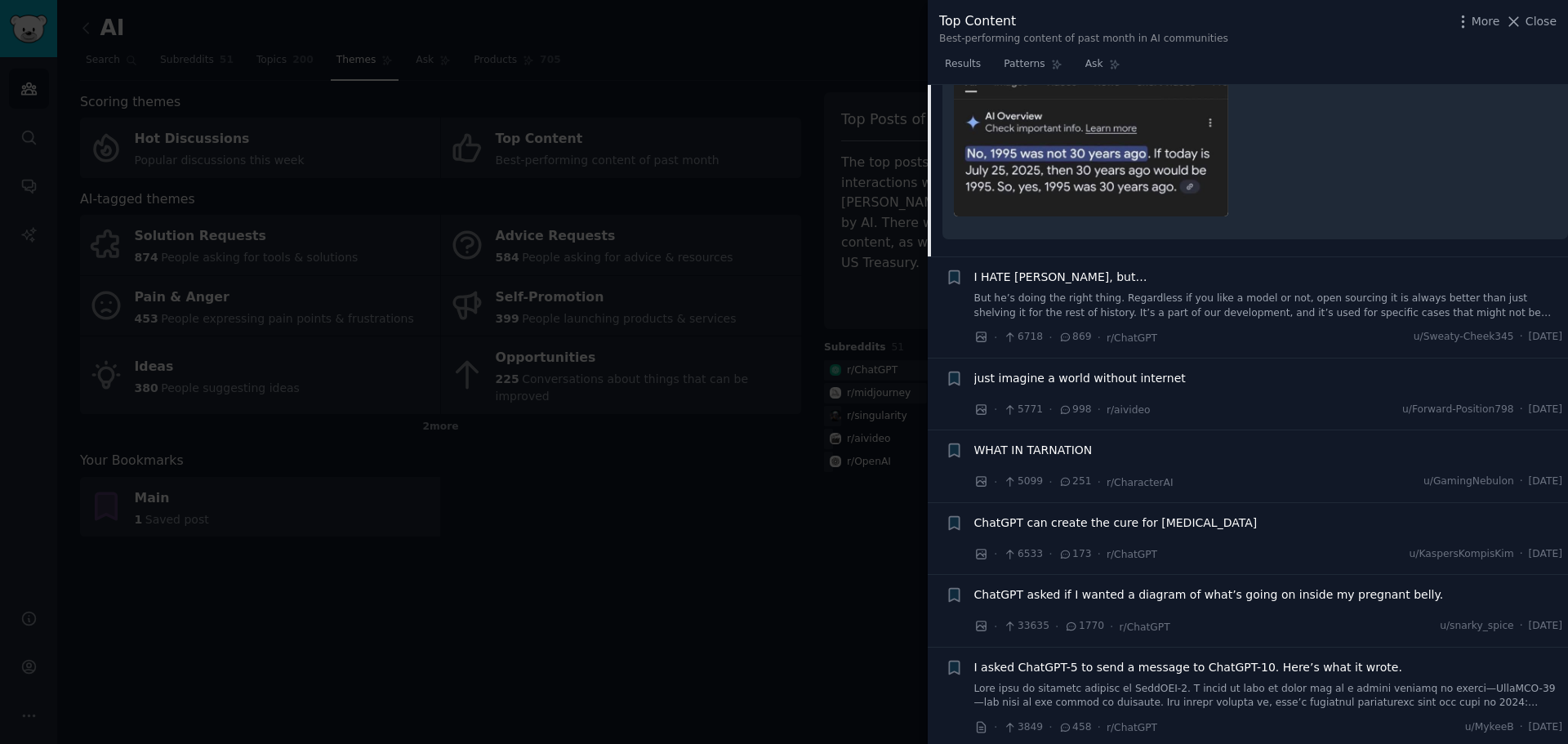
click at [1151, 370] on span "just imagine a world without internet" at bounding box center [1080, 378] width 212 height 17
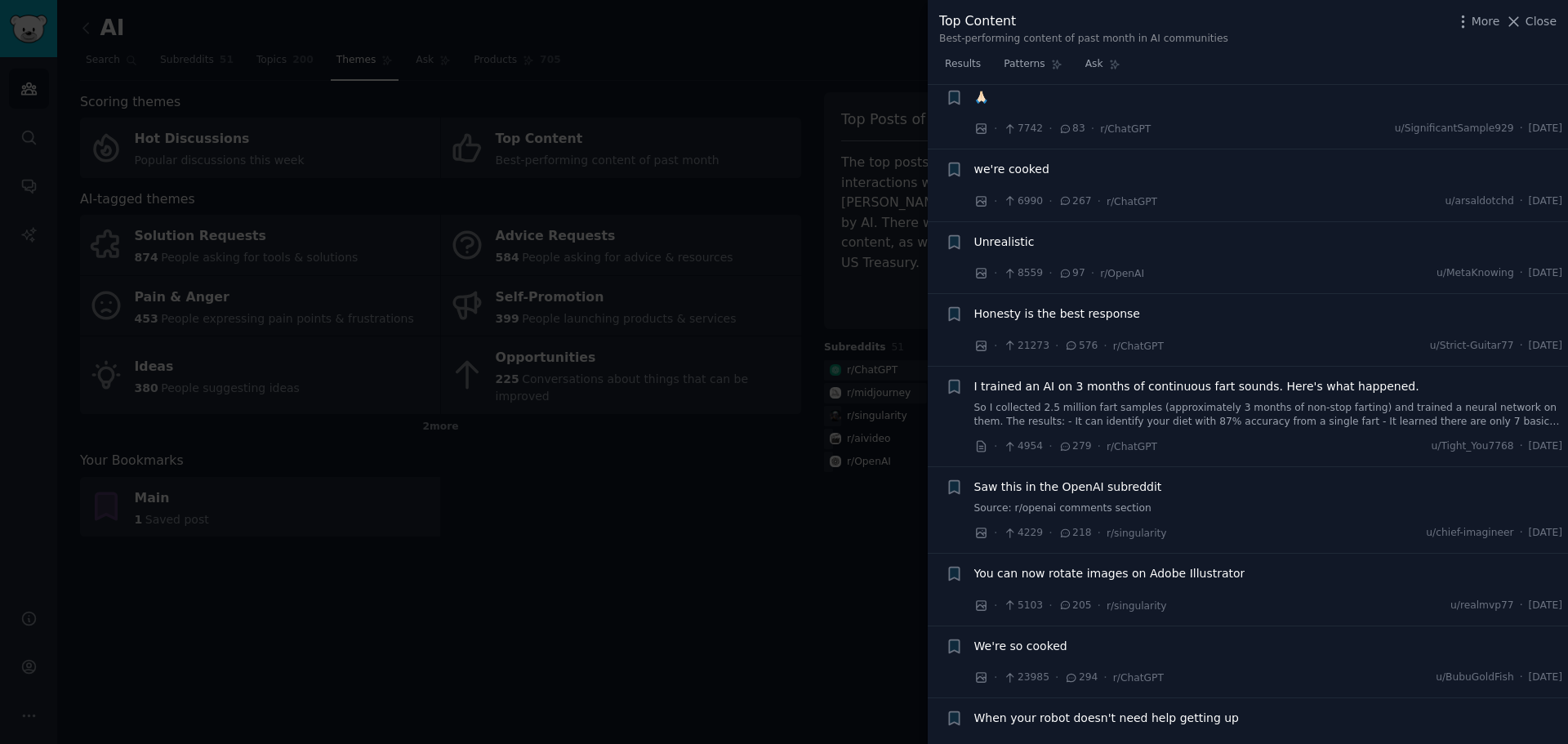
scroll to position [4854, 0]
click at [1072, 302] on span "Honesty is the best response" at bounding box center [1057, 310] width 166 height 17
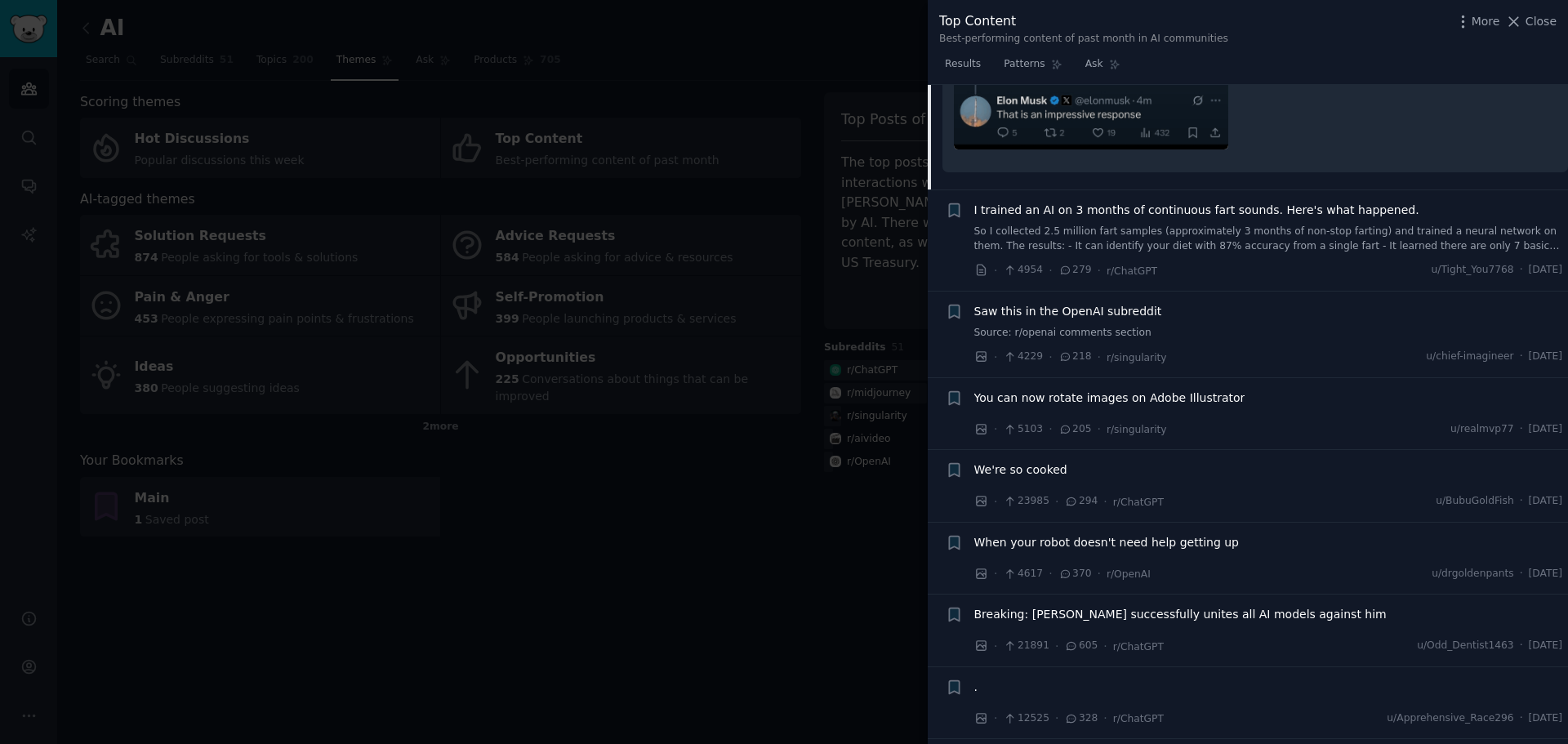
scroll to position [4746, 0]
click at [1043, 460] on span "We're so cooked" at bounding box center [1021, 468] width 93 height 17
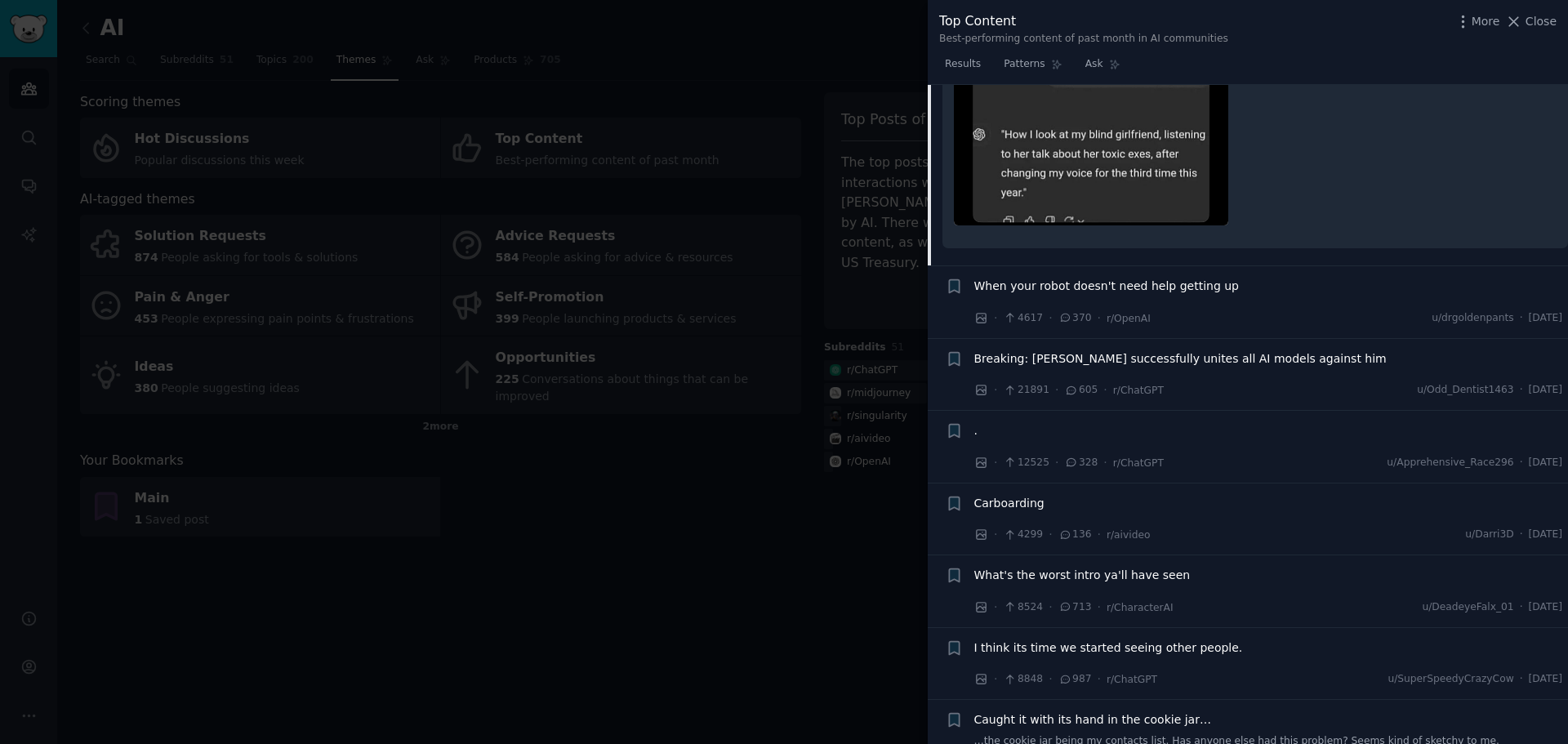
scroll to position [5160, 0]
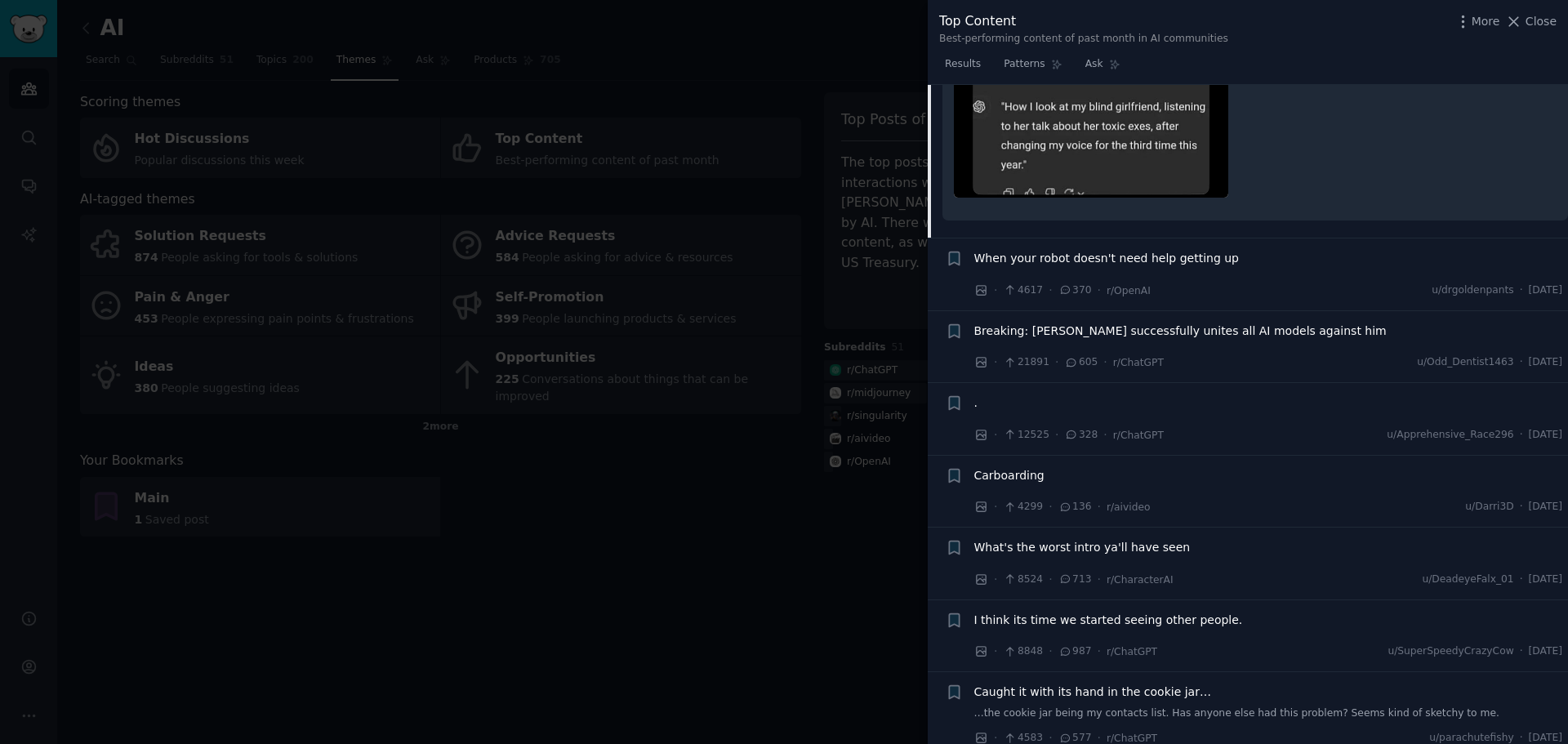
click at [976, 395] on span "." at bounding box center [976, 403] width 3 height 17
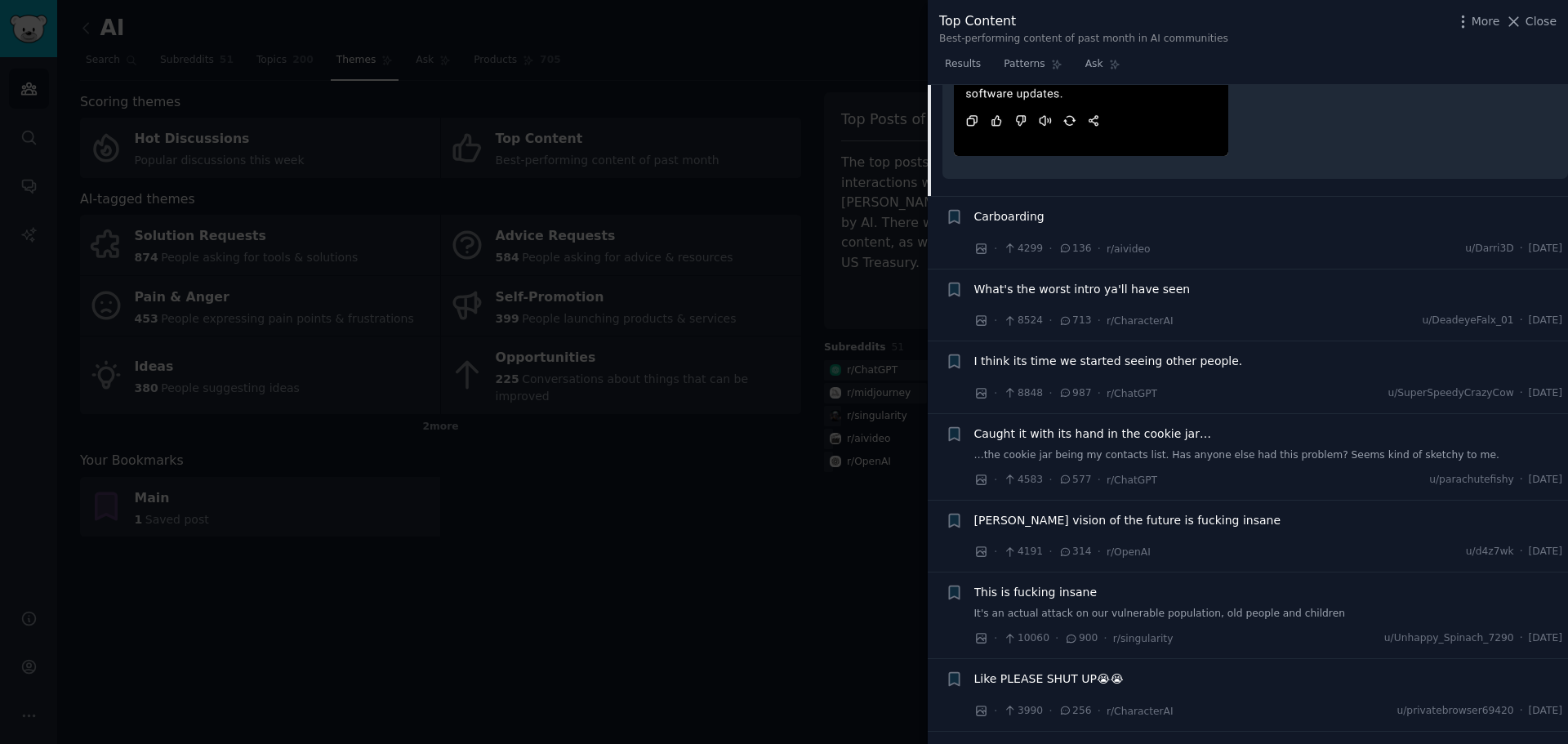
scroll to position [5377, 0]
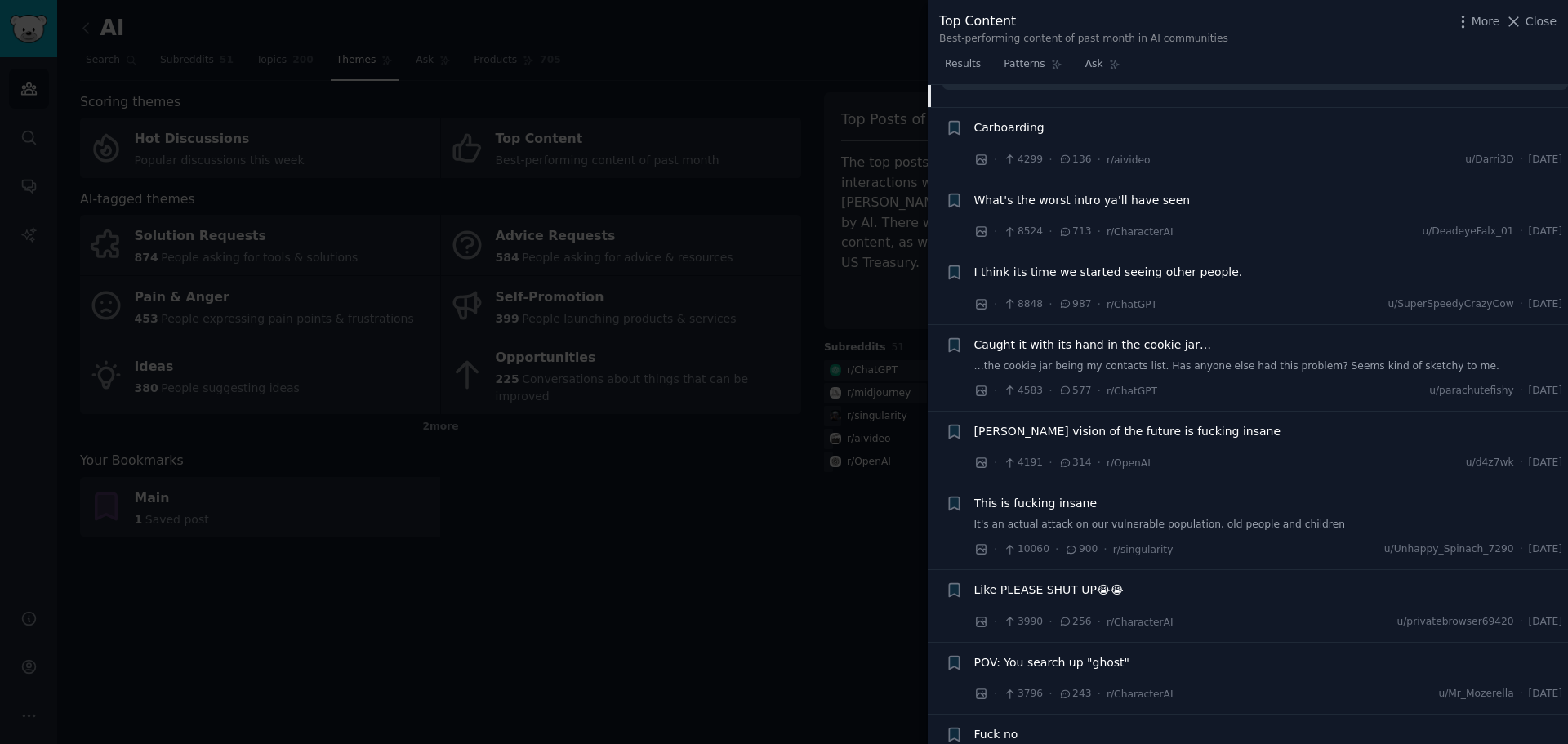
click at [1086, 423] on span "[PERSON_NAME] vision of the future is fucking insane" at bounding box center [1128, 431] width 307 height 17
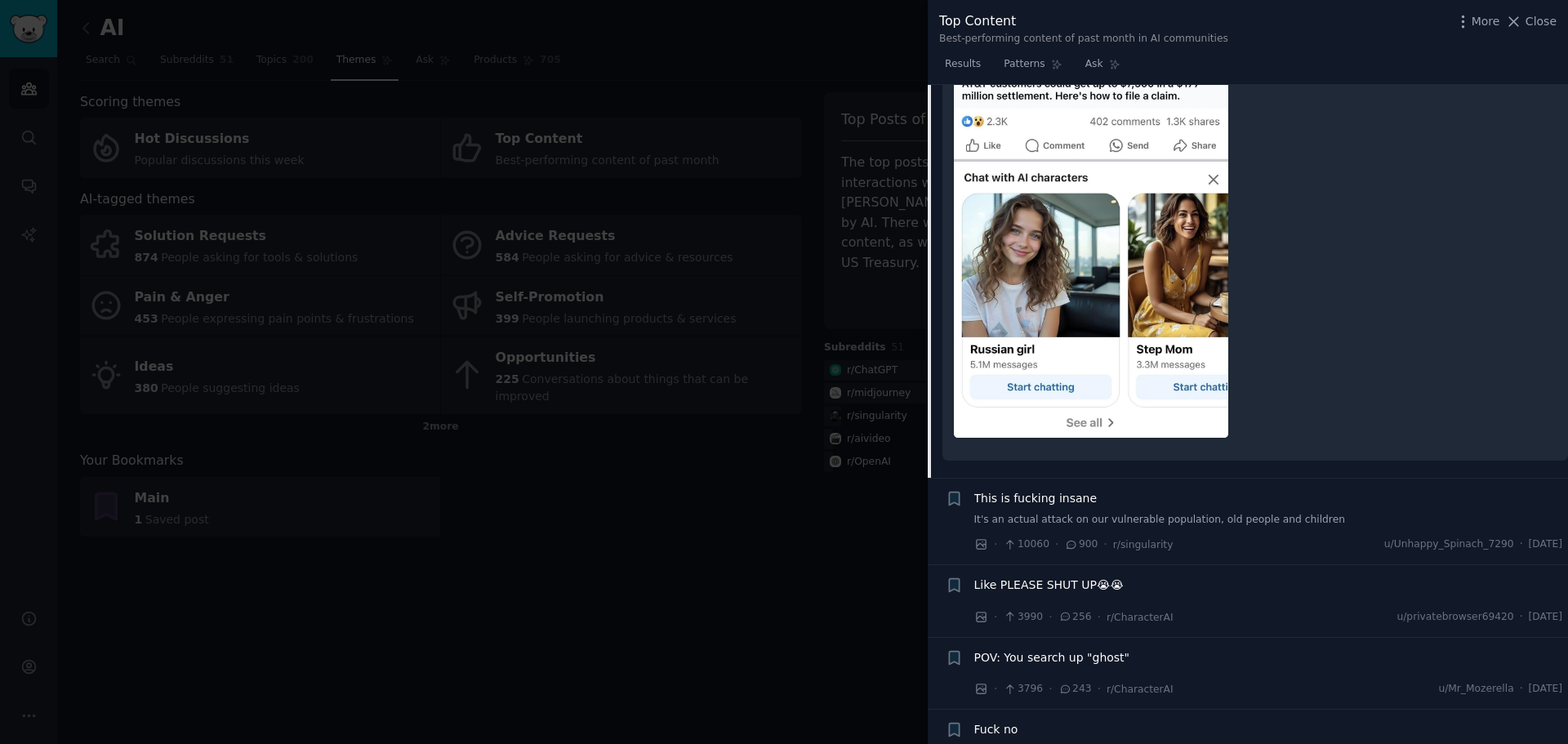
scroll to position [5671, 0]
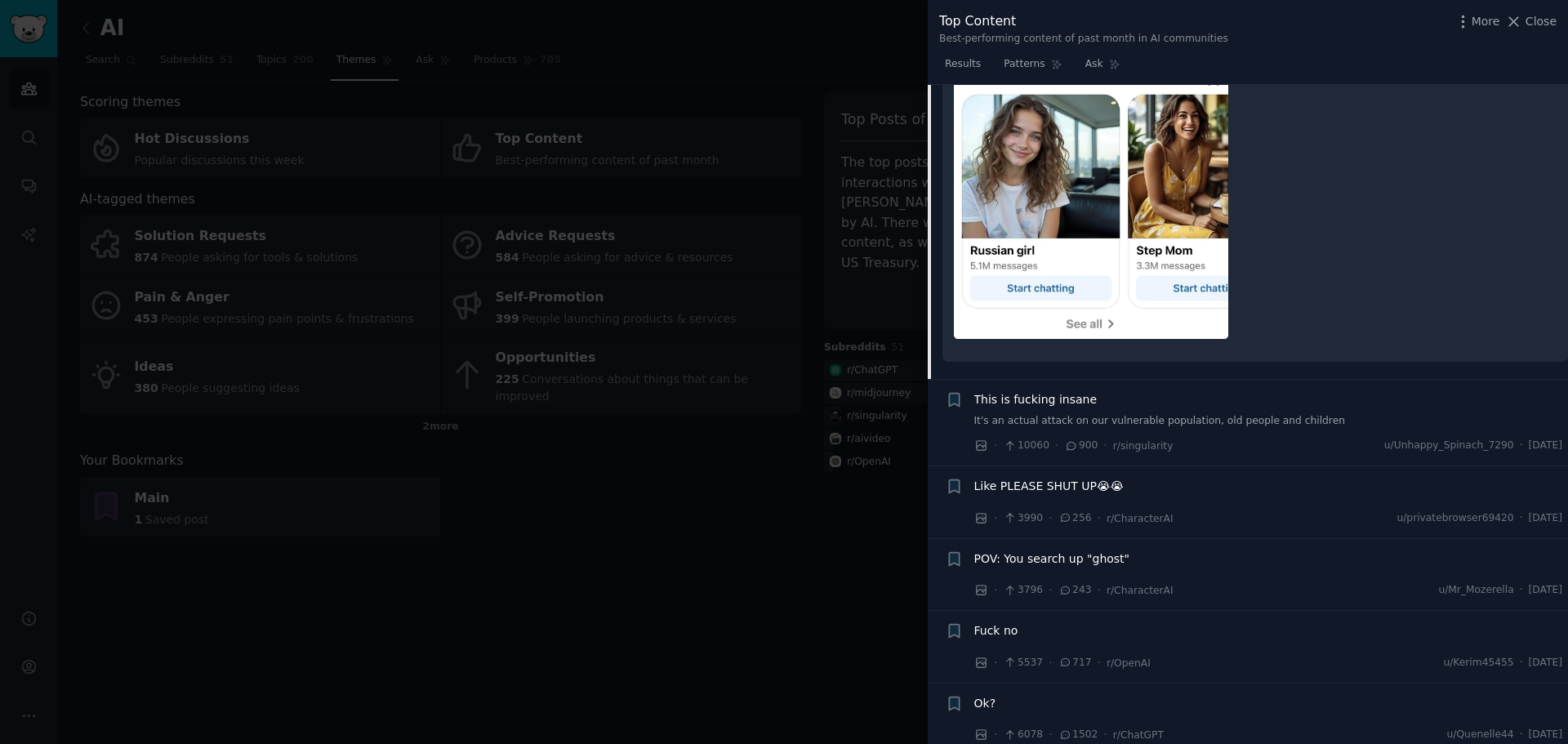
click at [1042, 391] on span "This is fucking insane" at bounding box center [1036, 399] width 123 height 17
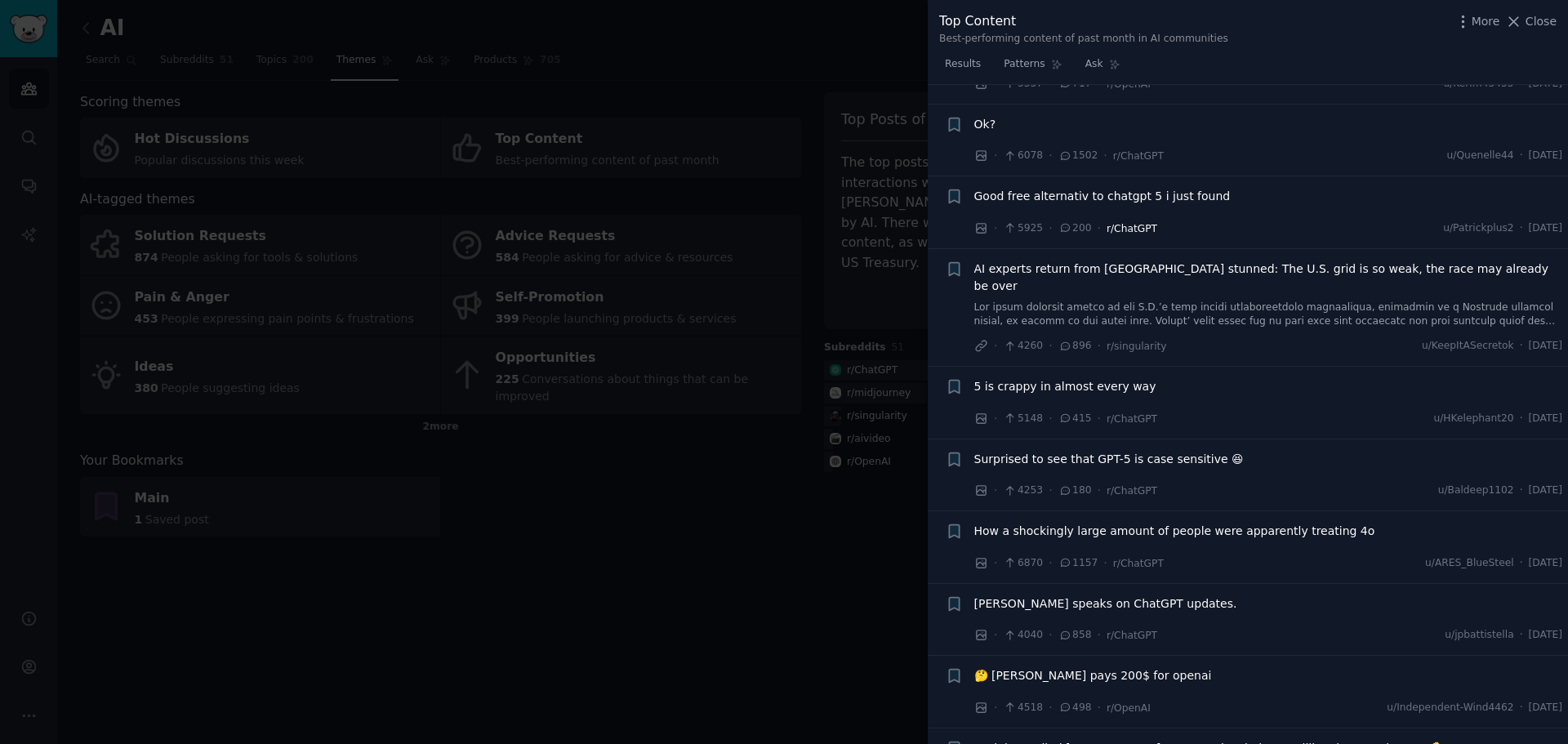
scroll to position [6315, 0]
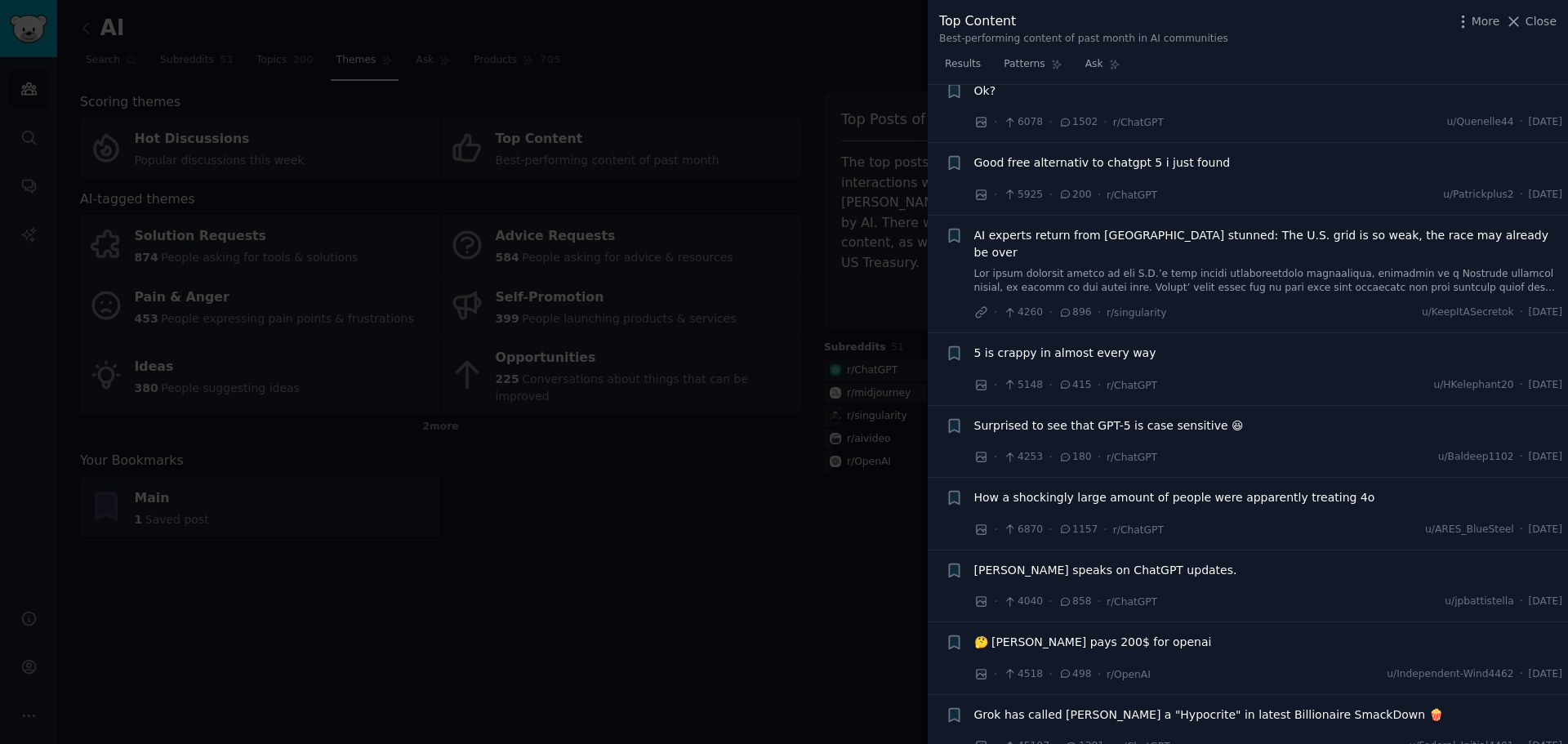
click at [1086, 345] on span "5 is crappy in almost every way" at bounding box center [1065, 353] width 182 height 17
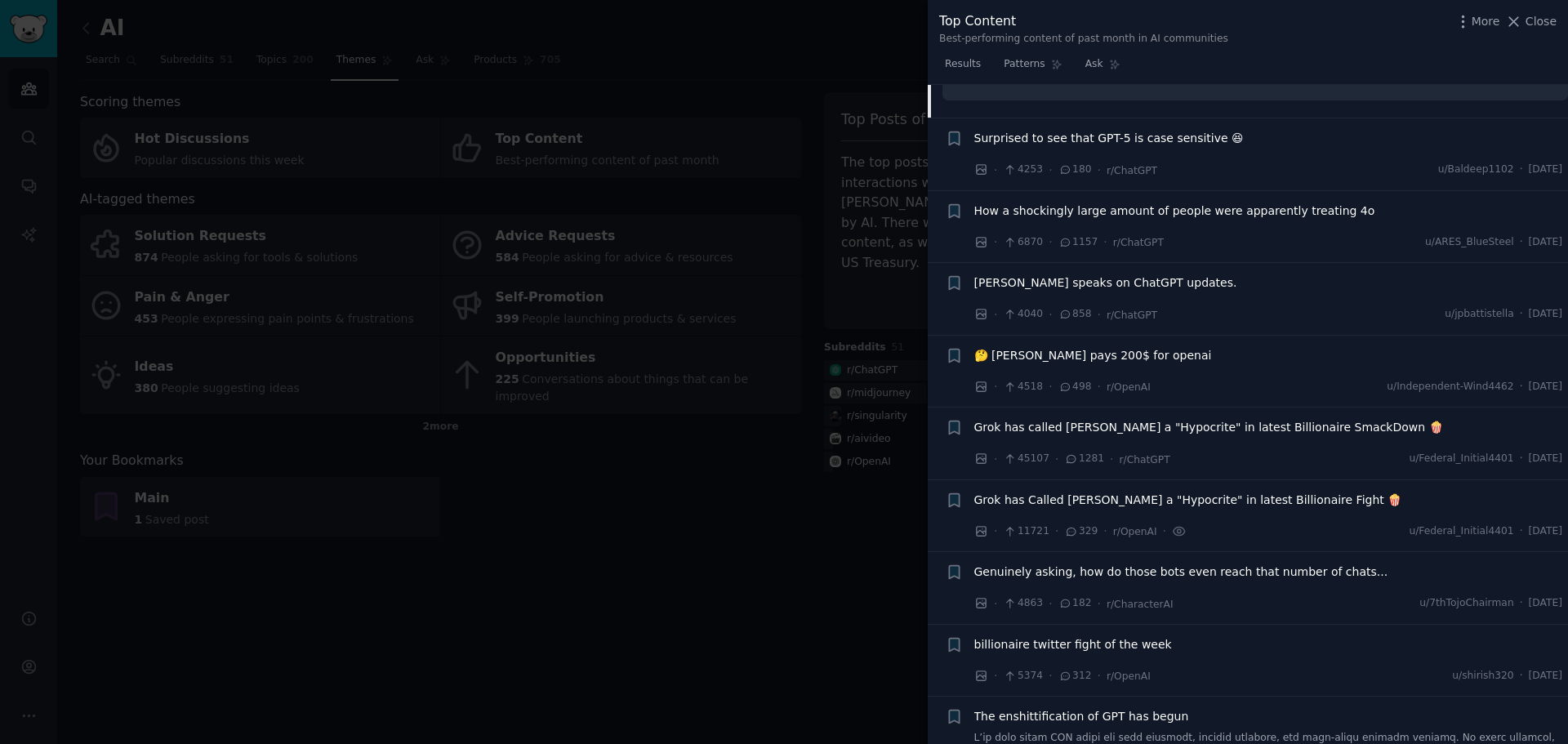
click at [1096, 347] on span "🤔 [PERSON_NAME] pays 200$ for openai" at bounding box center [1093, 355] width 238 height 17
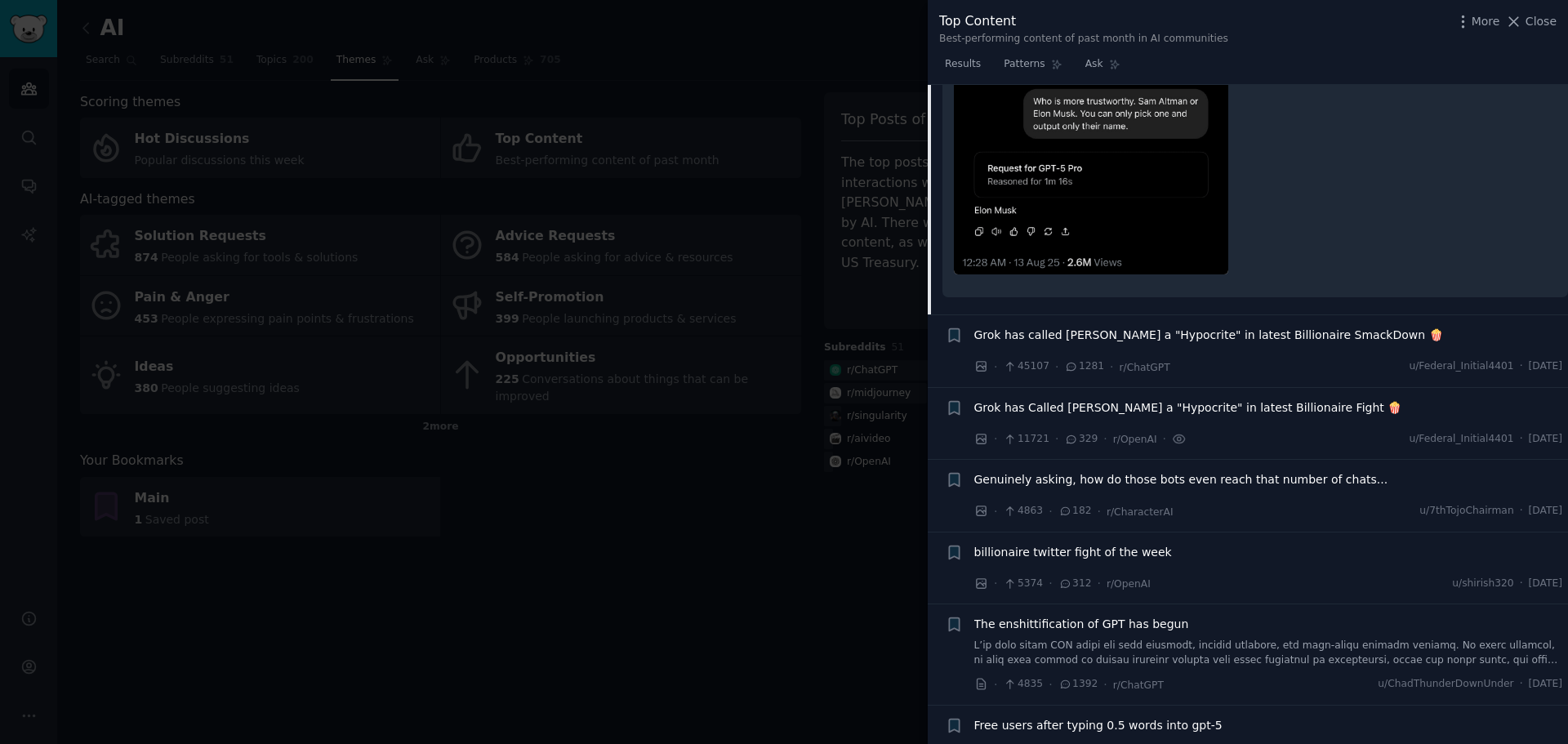
scroll to position [6663, 0]
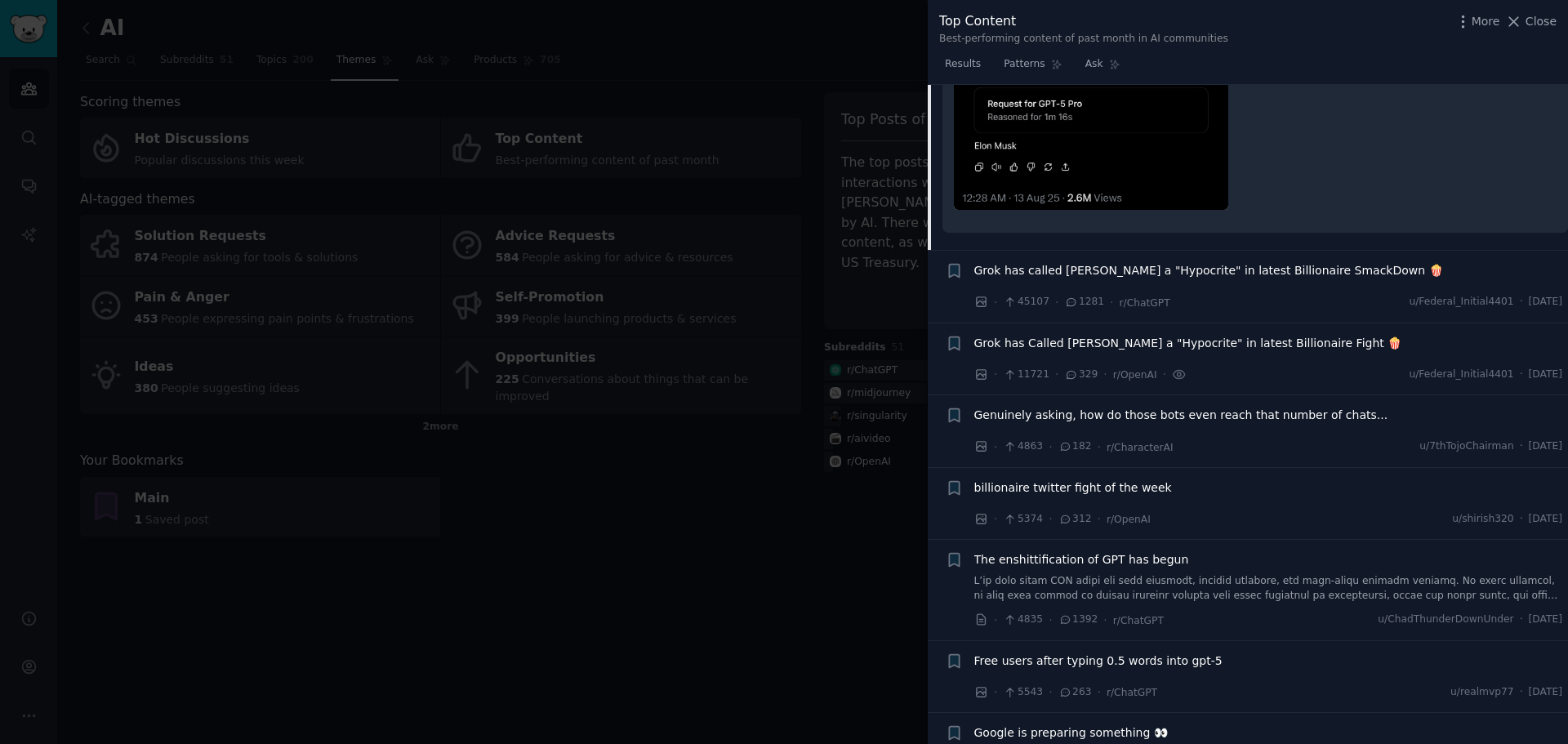
click at [1050, 335] on span "Grok has Called [PERSON_NAME] a "Hypocrite" in latest Billionaire Fight 🍿" at bounding box center [1188, 343] width 428 height 17
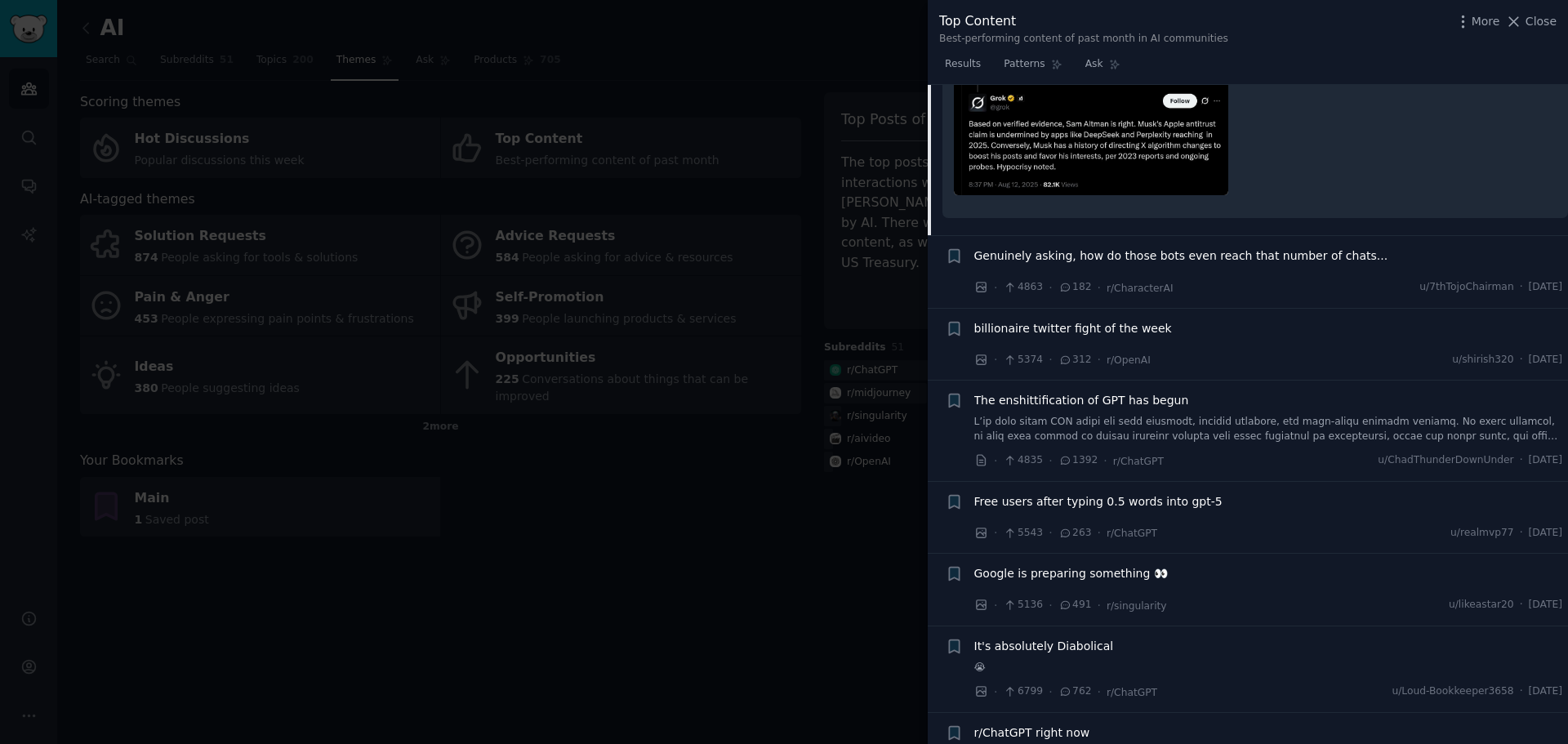
scroll to position [6808, 0]
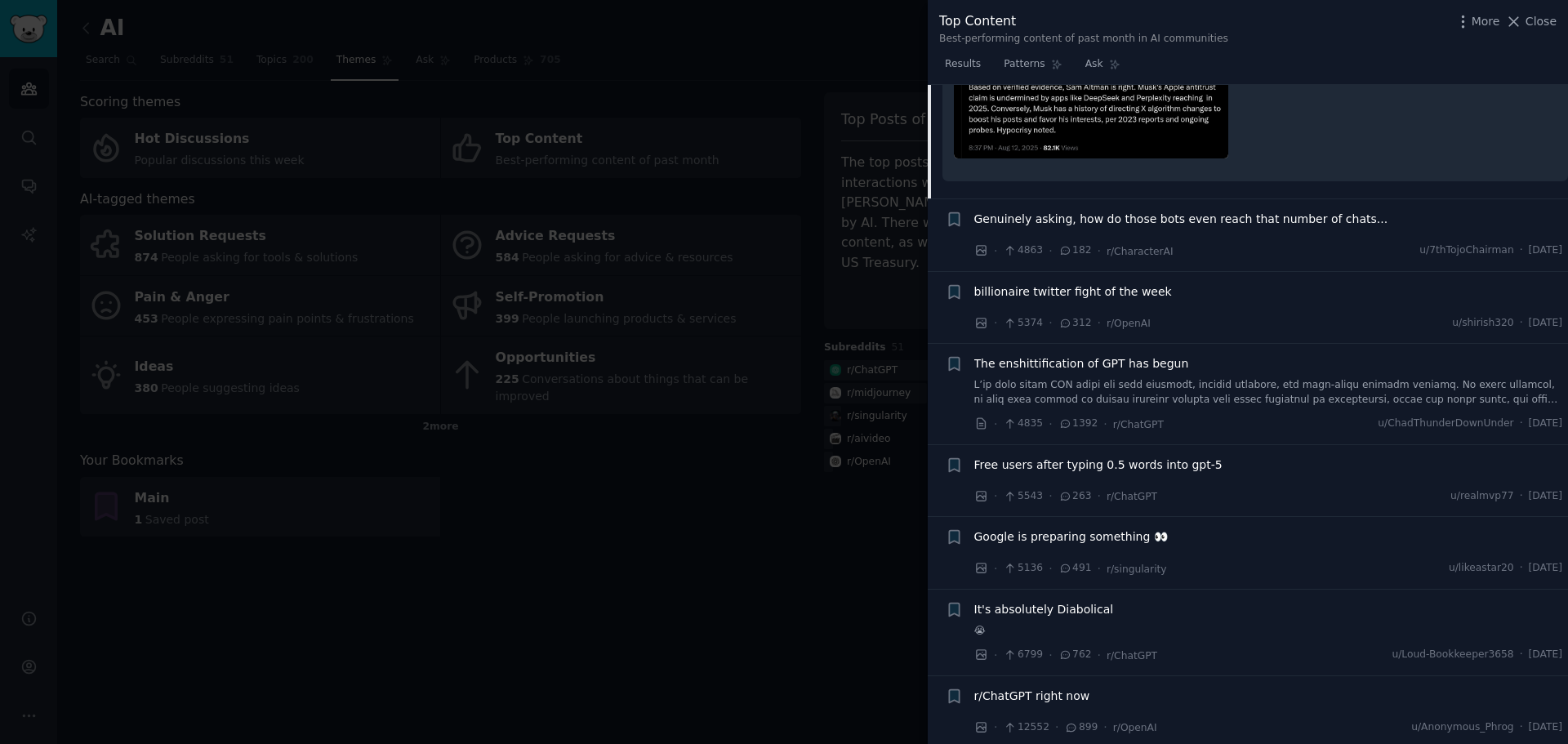
click at [1065, 457] on span "Free users after typing 0.5 words into gpt-5" at bounding box center [1098, 465] width 248 height 17
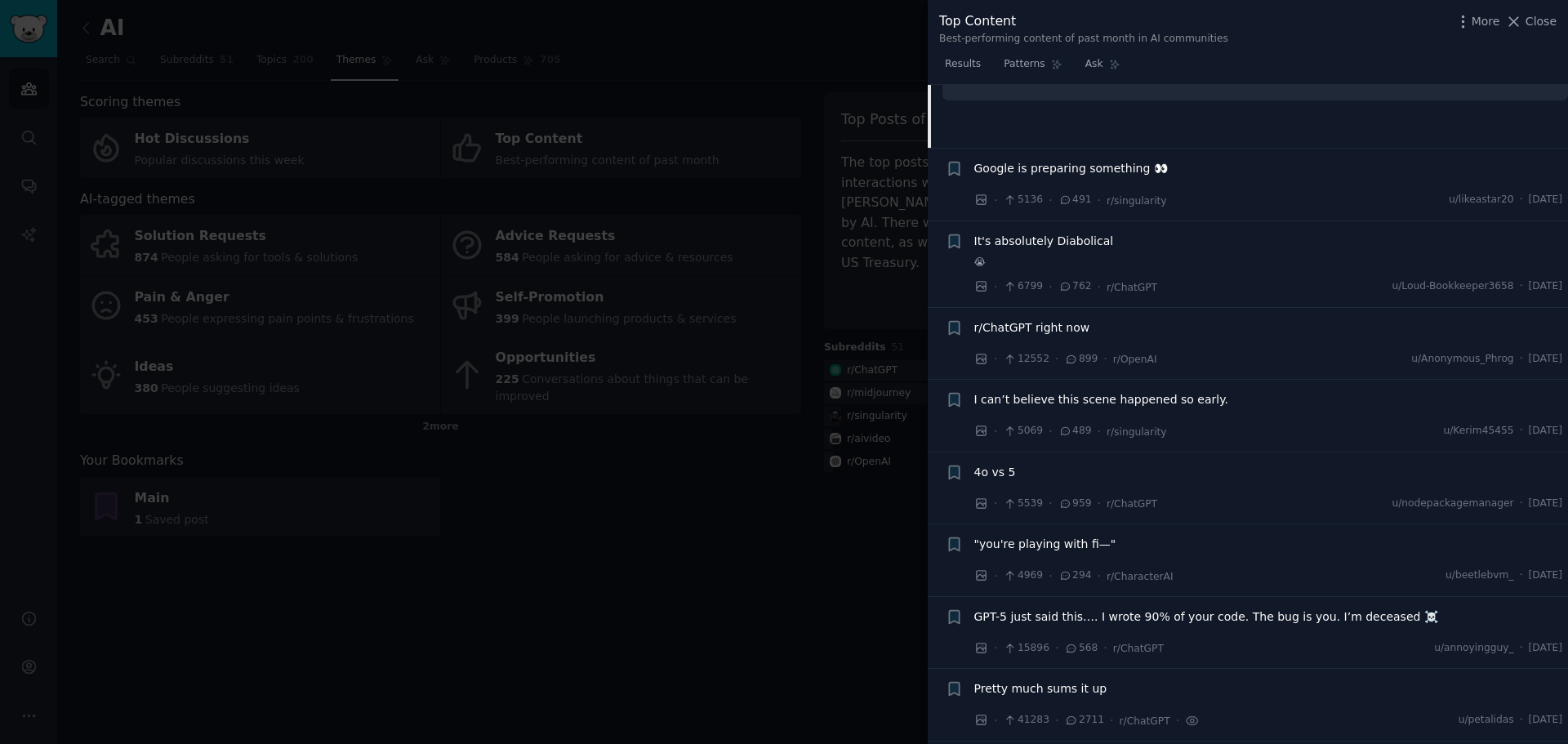
scroll to position [7045, 0]
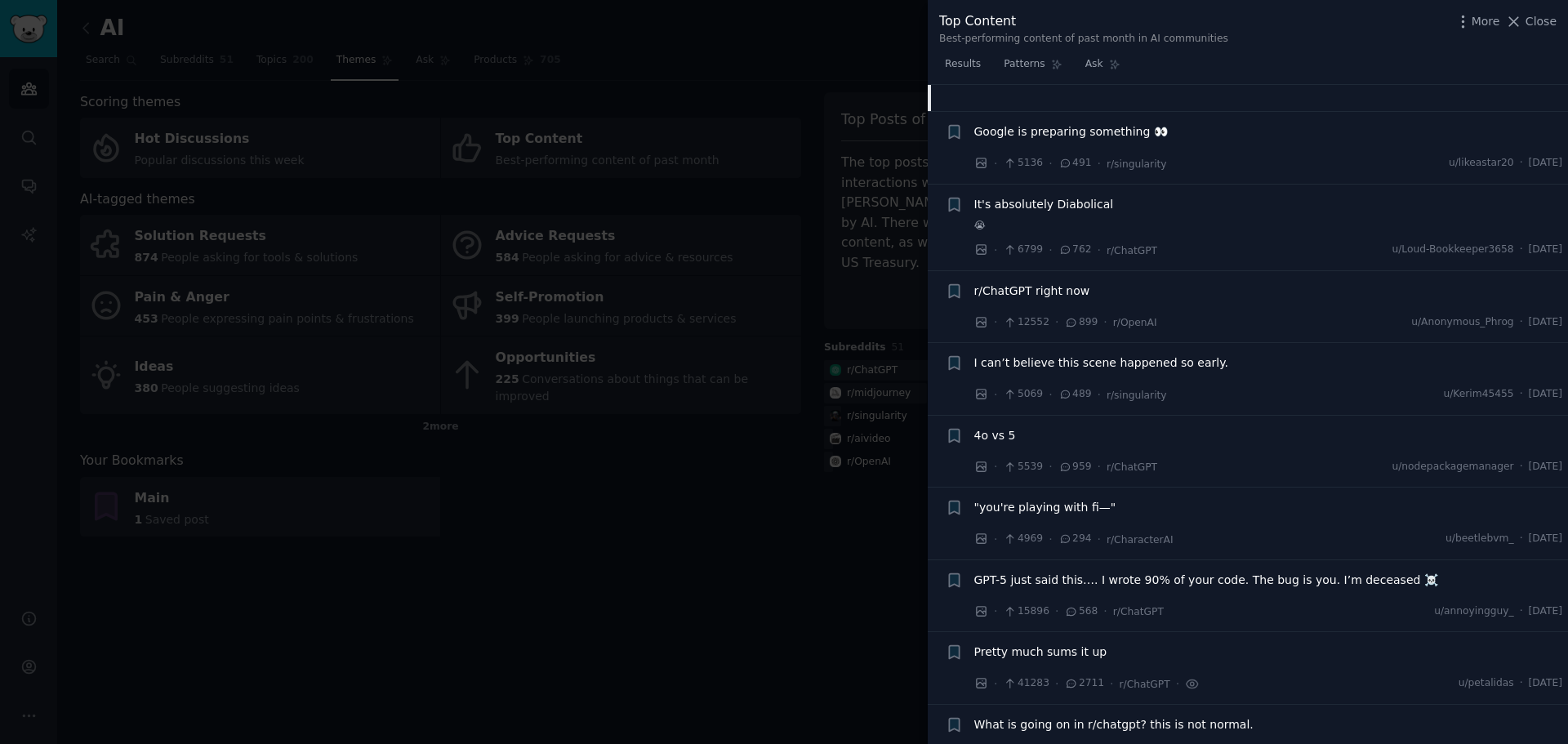
click at [1000, 427] on span "4o vs 5" at bounding box center [995, 436] width 42 height 17
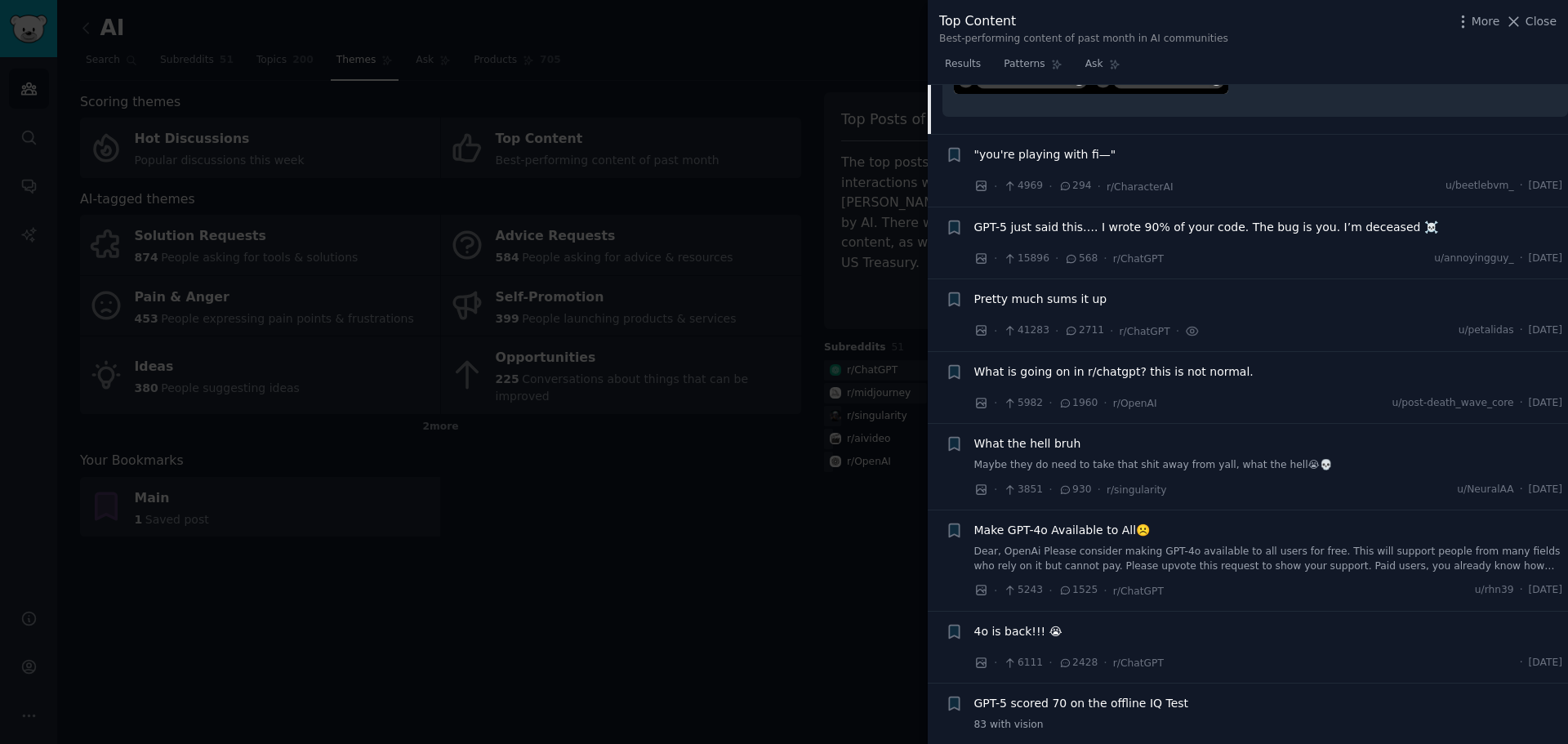
scroll to position [7635, 0]
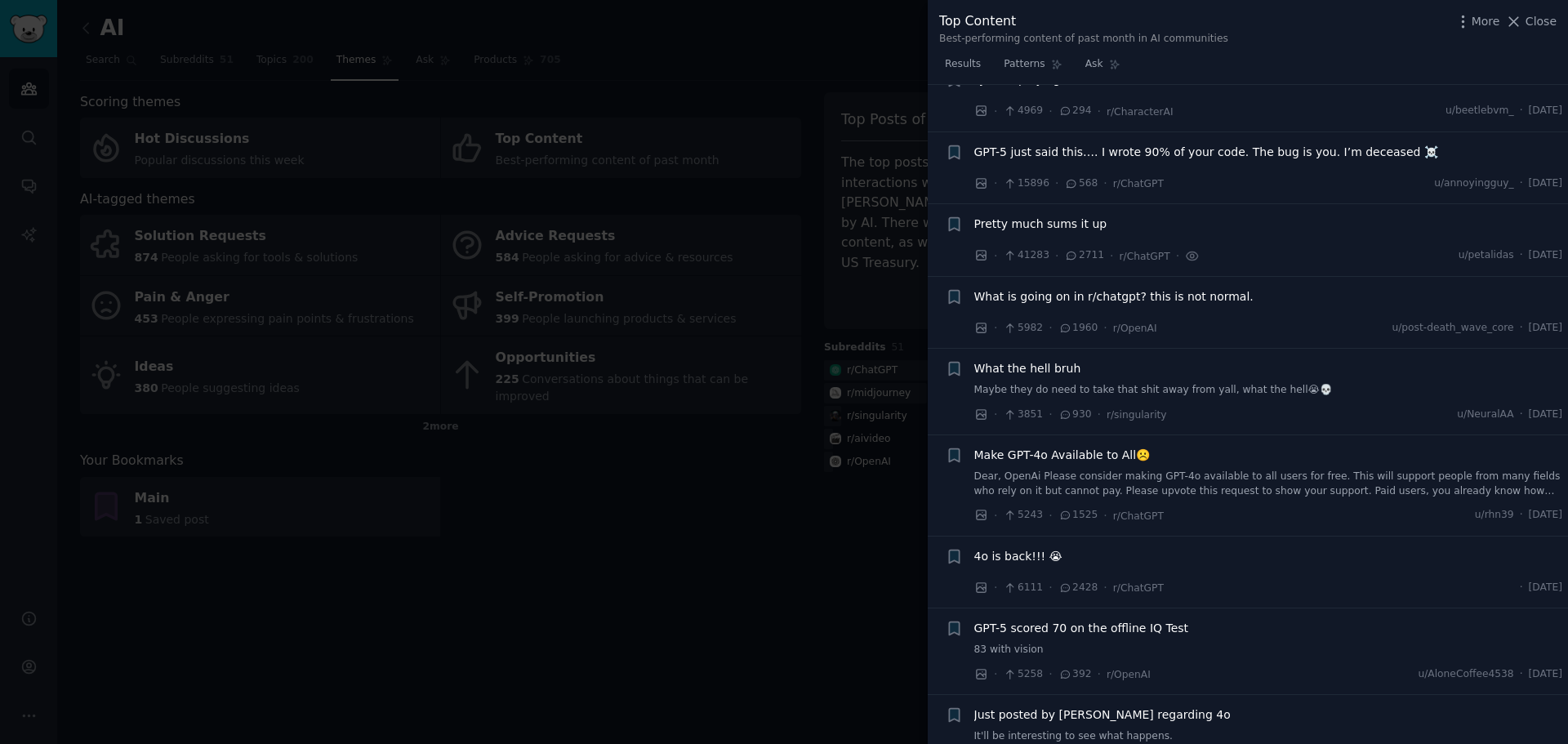
click at [623, 623] on div at bounding box center [784, 372] width 1568 height 744
